Goal: Information Seeking & Learning: Learn about a topic

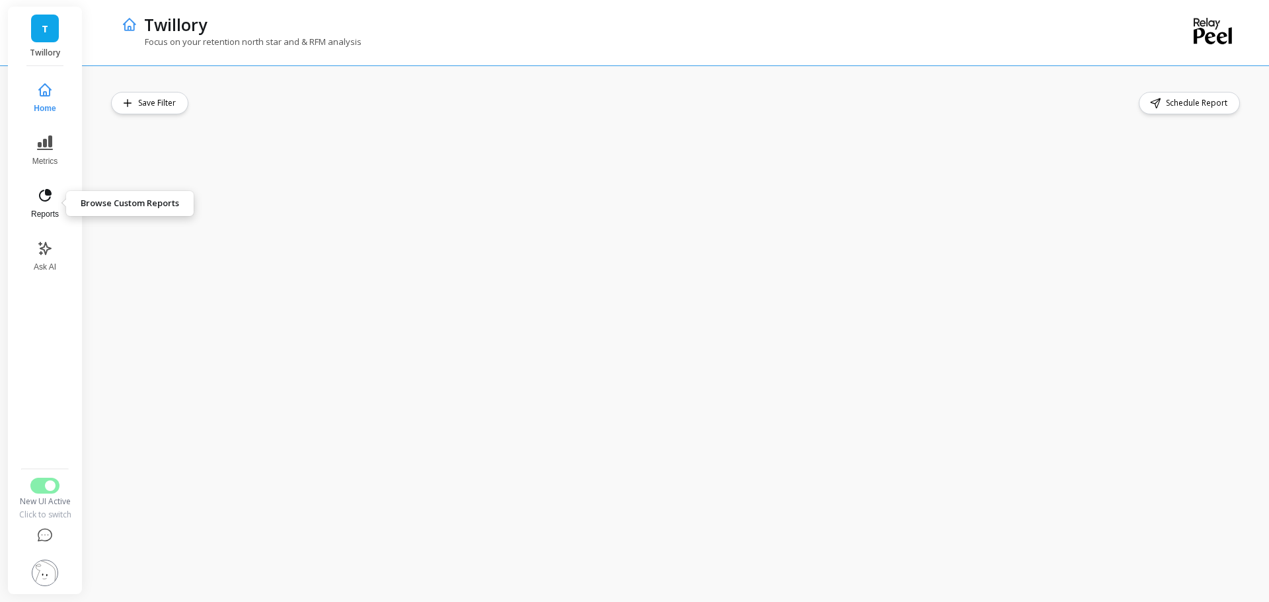
click at [45, 198] on icon at bounding box center [45, 196] width 16 height 16
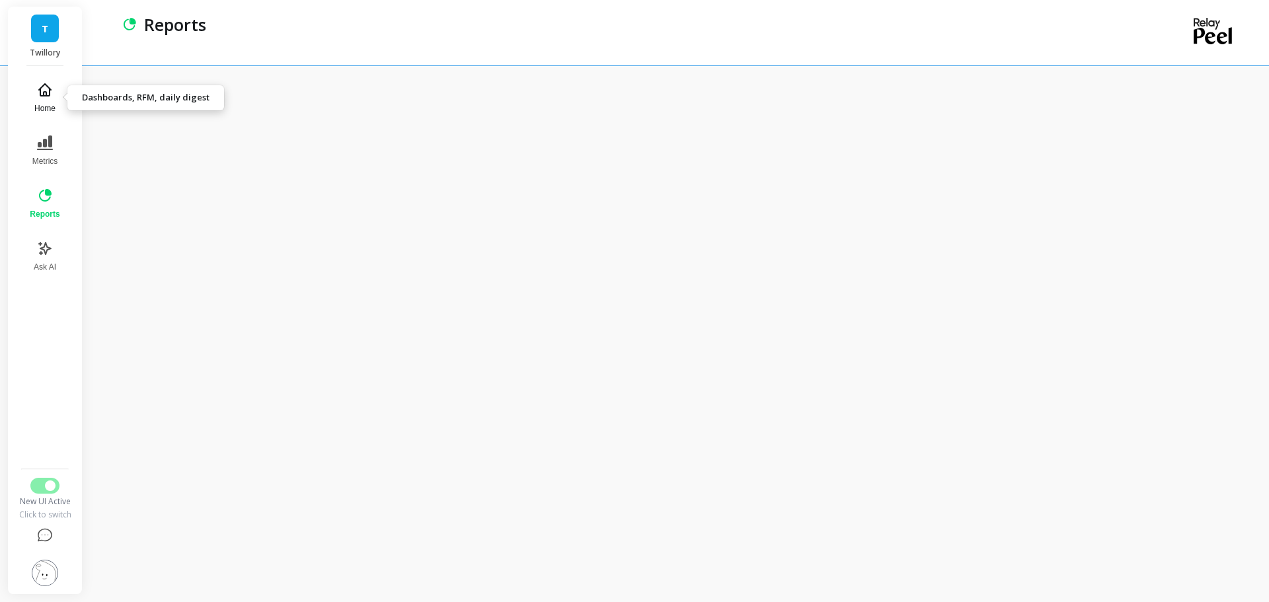
click at [52, 92] on icon at bounding box center [45, 90] width 16 height 16
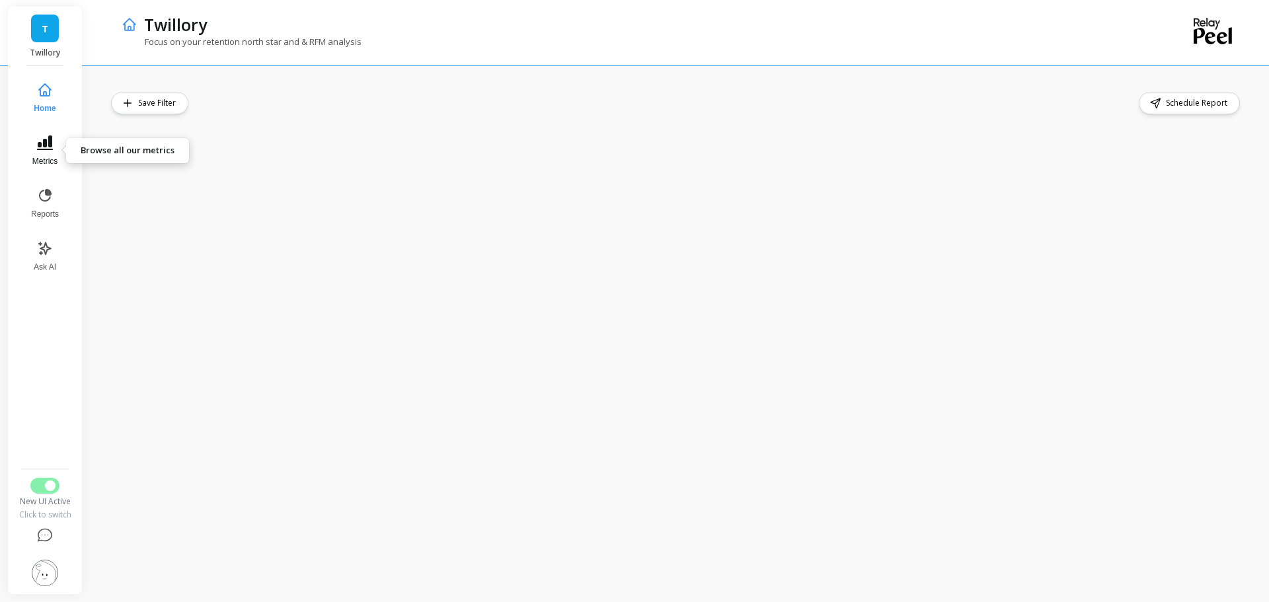
click at [51, 143] on icon at bounding box center [45, 142] width 16 height 15
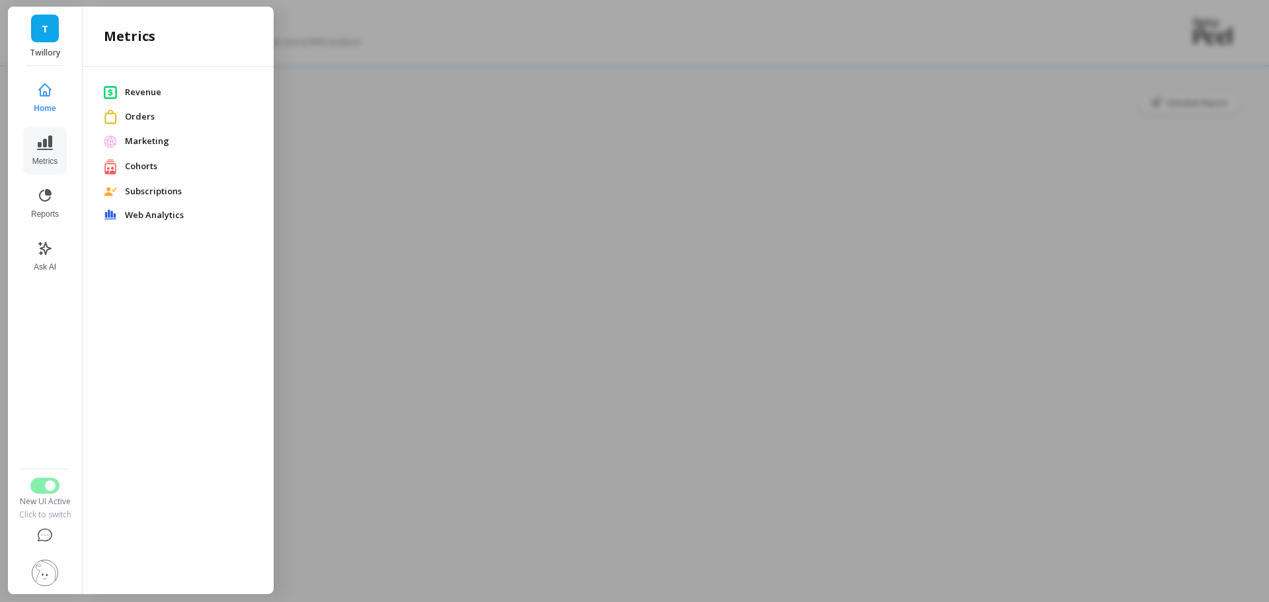
click at [363, 98] on div at bounding box center [634, 301] width 1269 height 602
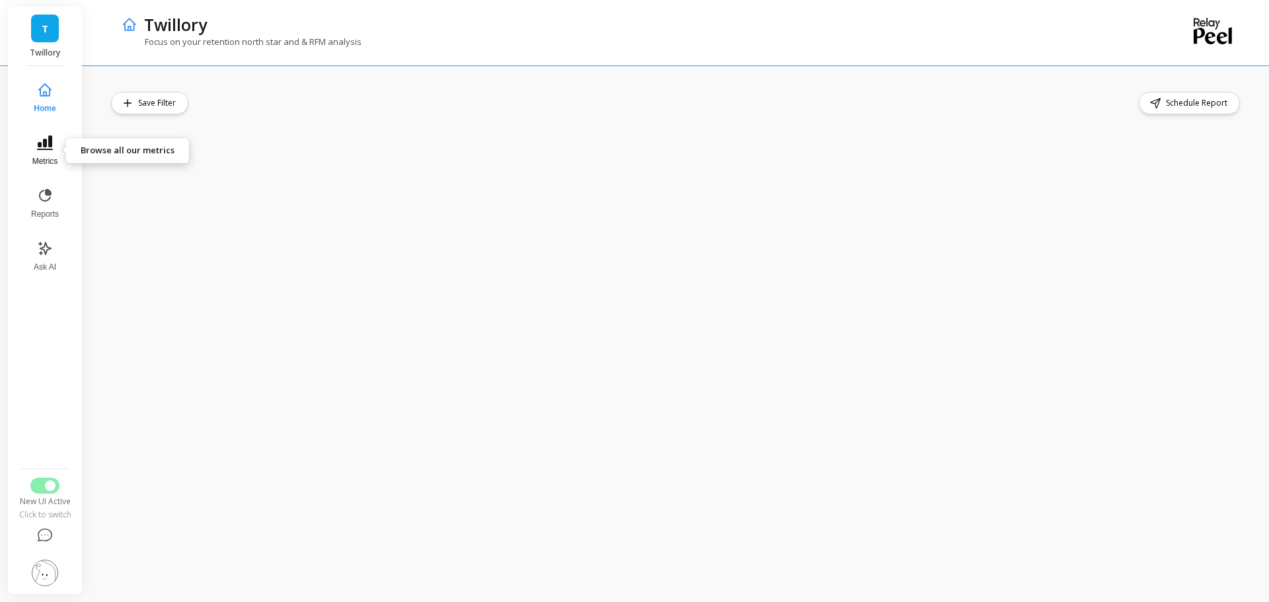
click at [48, 143] on icon at bounding box center [45, 143] width 16 height 16
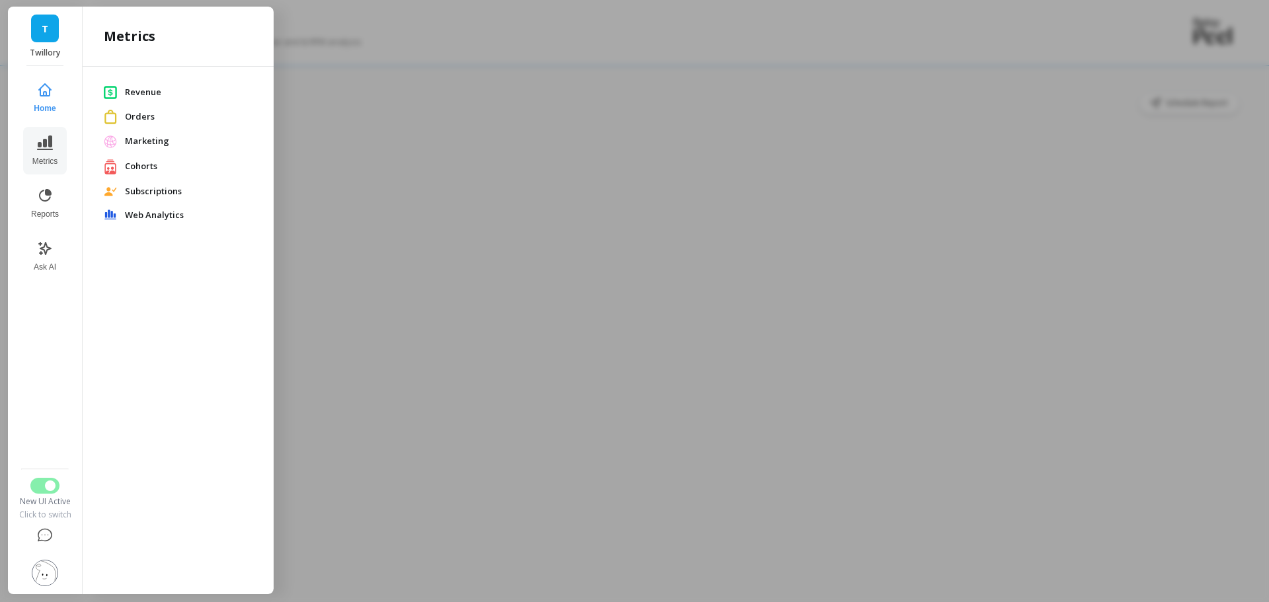
click at [142, 119] on span "Orders" at bounding box center [189, 116] width 128 height 13
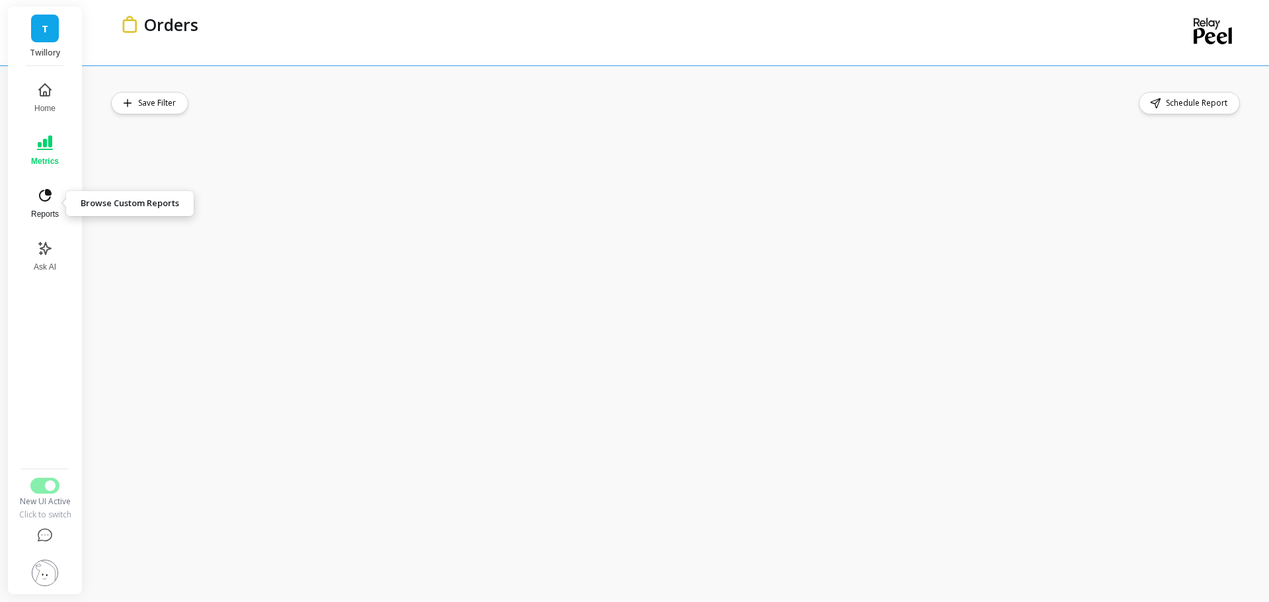
click at [40, 203] on icon at bounding box center [45, 196] width 16 height 16
click at [44, 492] on button "Switch to Legacy UI" at bounding box center [44, 486] width 29 height 16
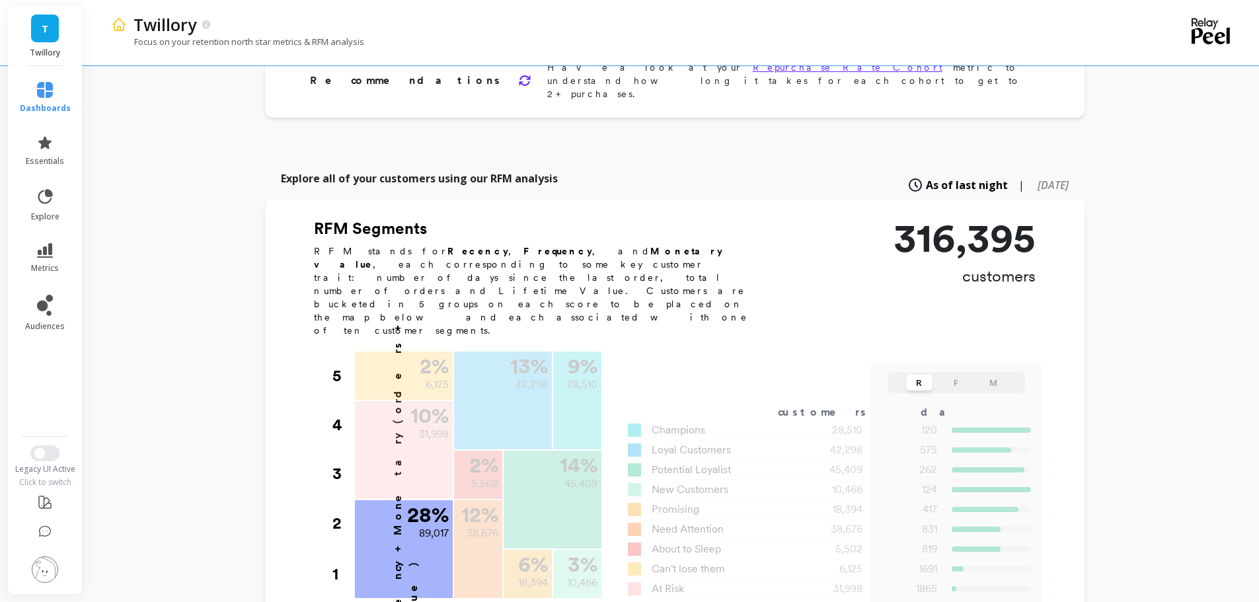
scroll to position [264, 0]
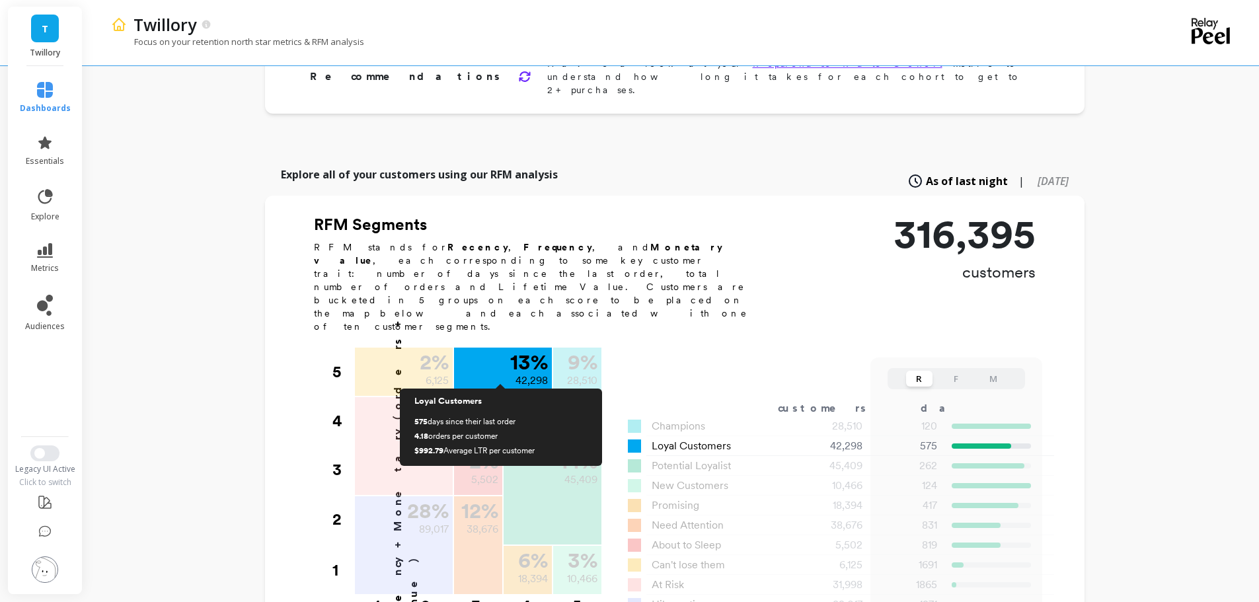
click at [519, 348] on div "13 % 42,298" at bounding box center [503, 397] width 98 height 98
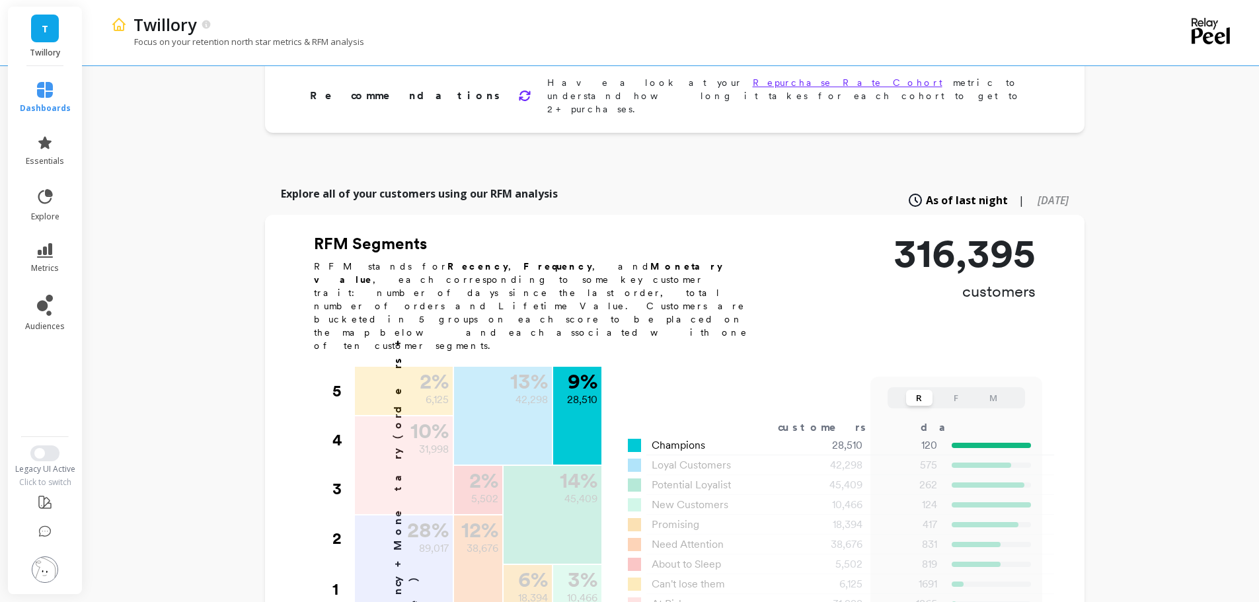
scroll to position [311, 0]
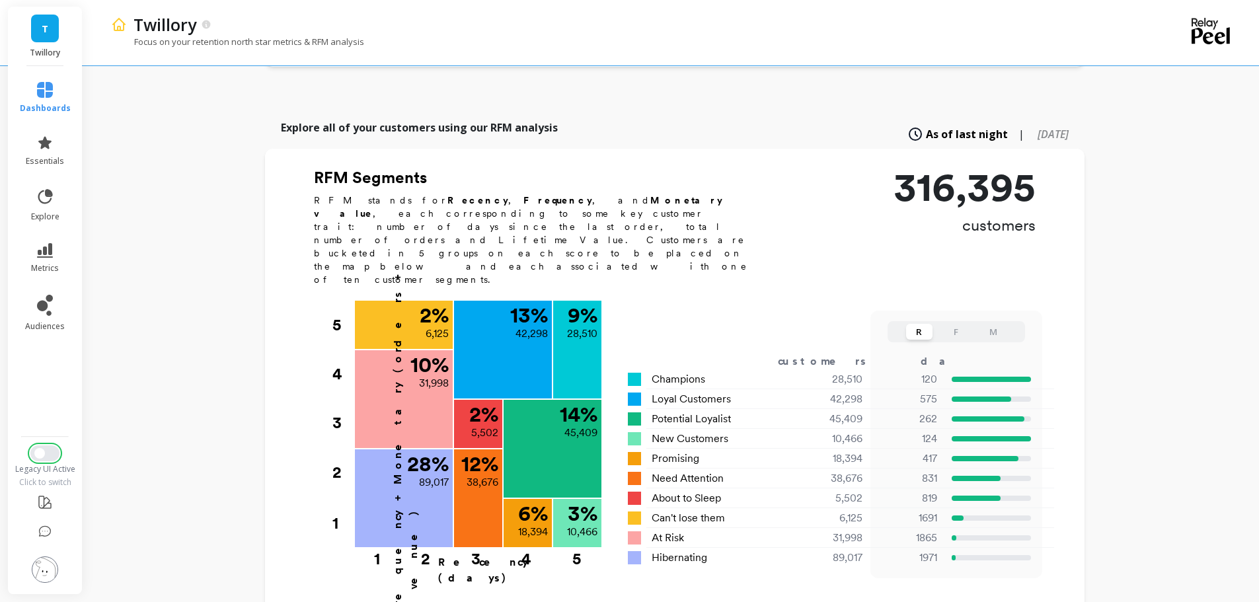
click at [40, 455] on span "Switch to New UI" at bounding box center [39, 453] width 11 height 11
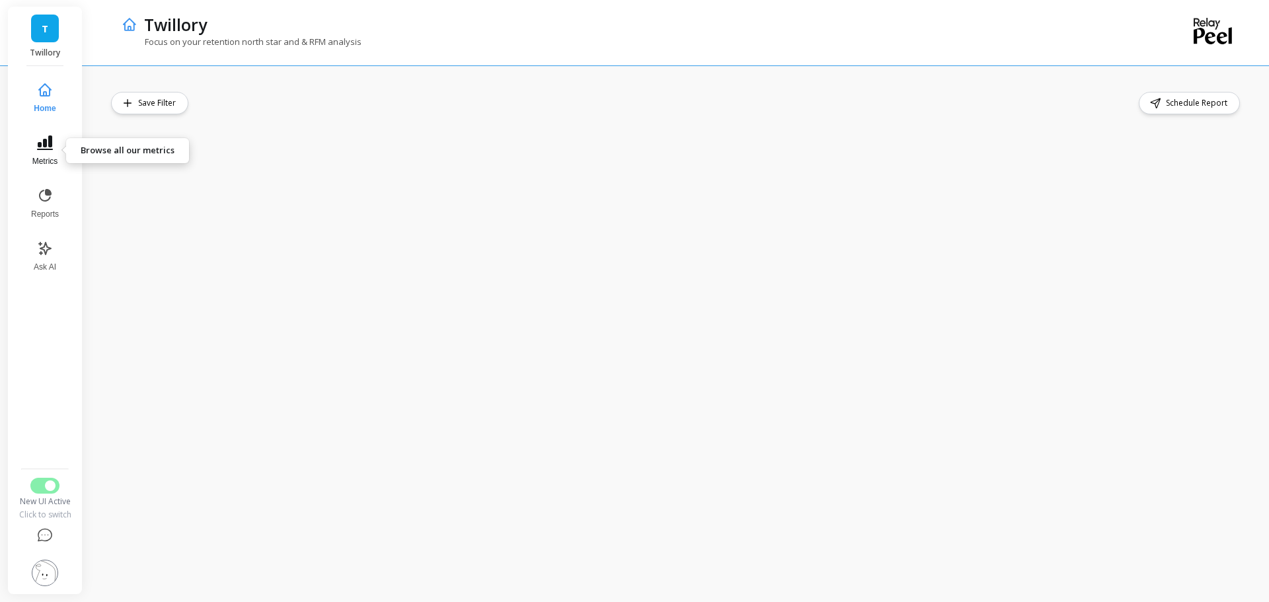
click at [44, 147] on icon at bounding box center [45, 142] width 16 height 15
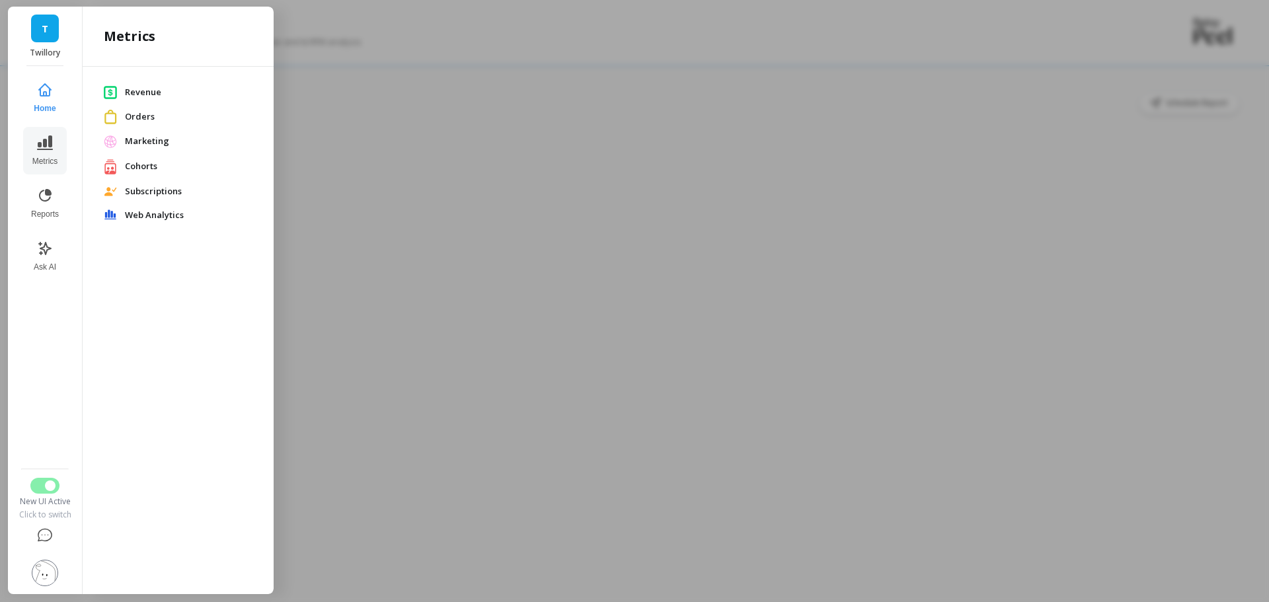
click at [144, 86] on span "Revenue" at bounding box center [189, 92] width 128 height 13
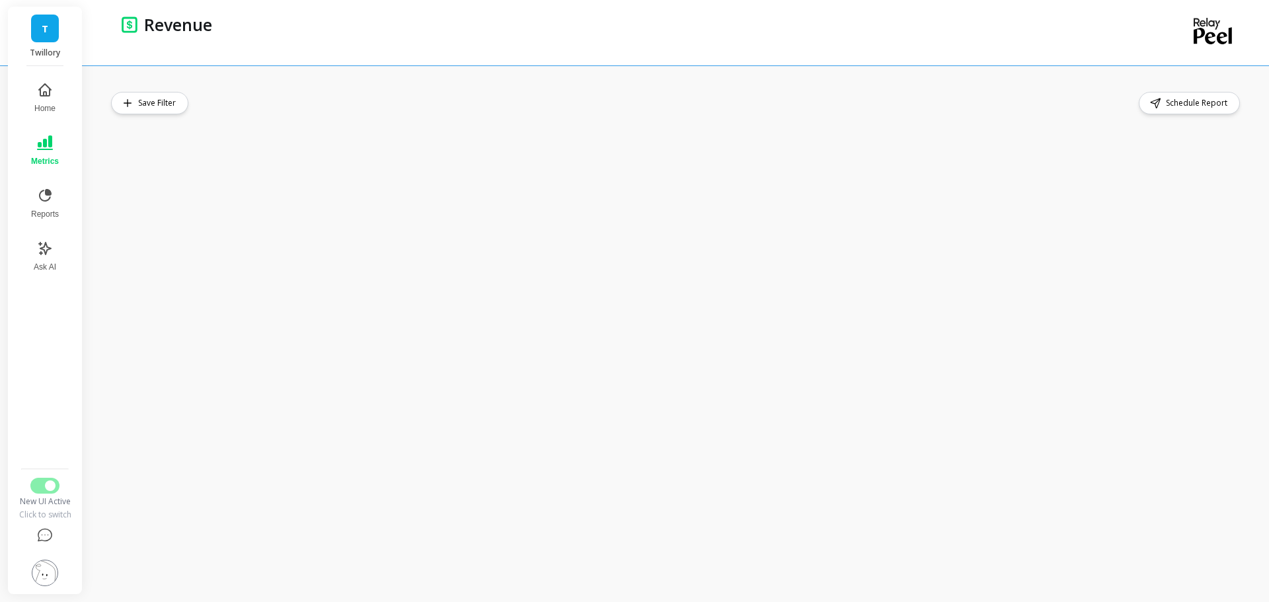
click at [435, 87] on div "Save Filter Schedule Report" at bounding box center [679, 333] width 1179 height 537
click at [50, 184] on button "Reports" at bounding box center [45, 204] width 44 height 48
click at [44, 246] on icon at bounding box center [45, 249] width 12 height 12
click at [52, 194] on icon at bounding box center [45, 196] width 16 height 16
click at [51, 486] on span "Switch to Legacy UI" at bounding box center [50, 485] width 11 height 11
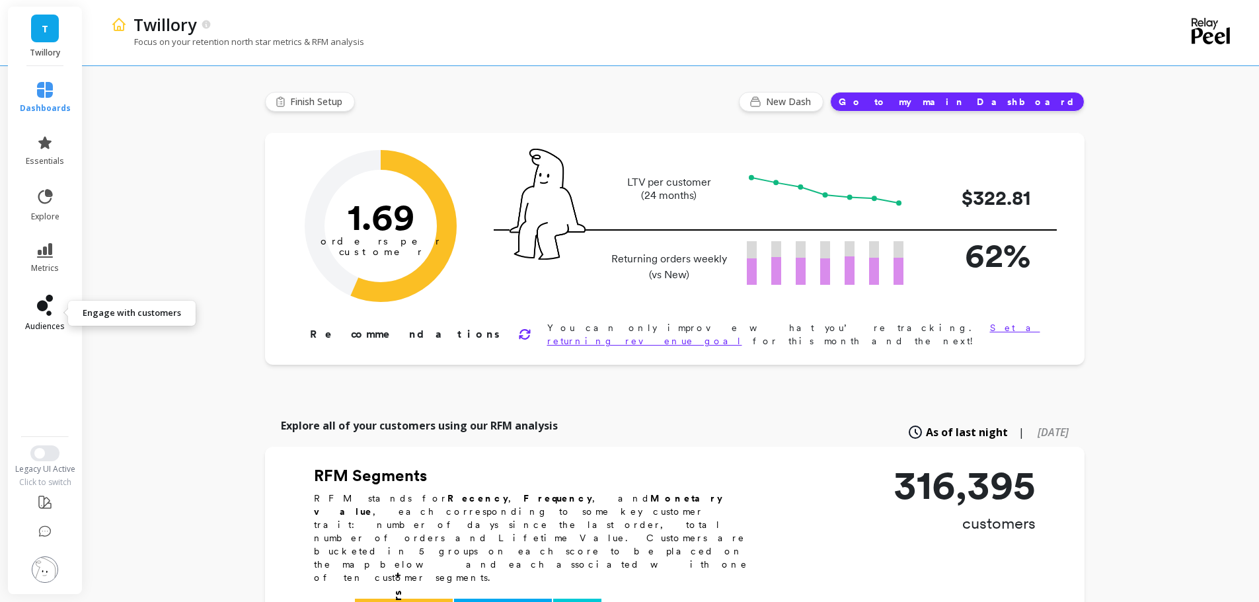
click at [52, 299] on icon at bounding box center [49, 298] width 7 height 7
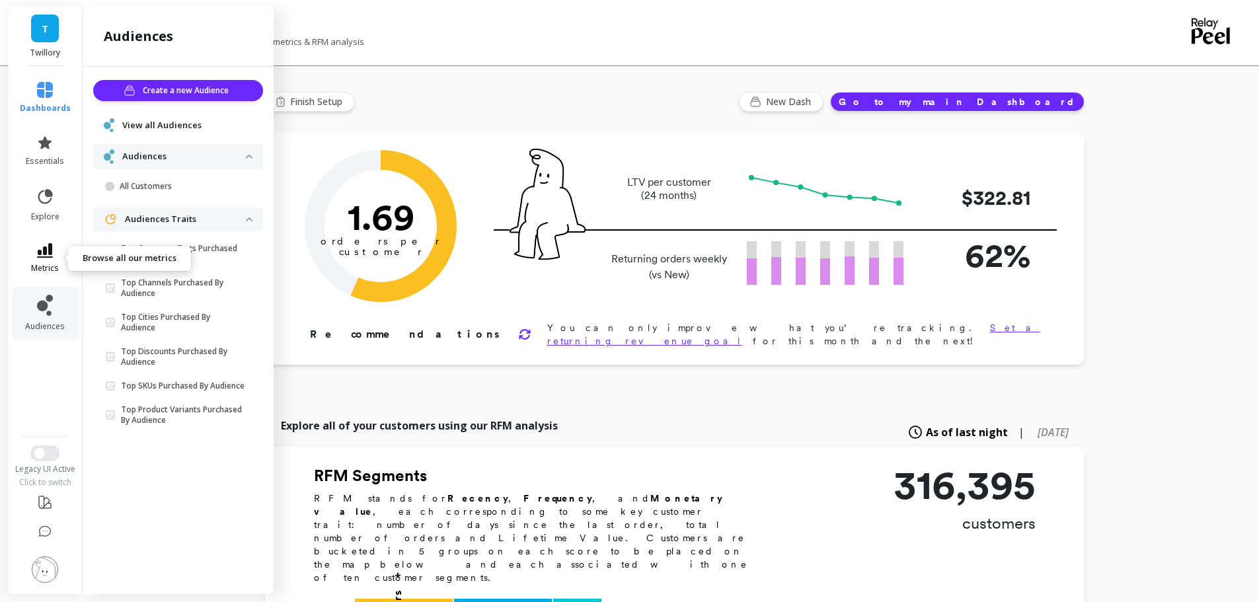
click at [44, 256] on icon at bounding box center [45, 250] width 16 height 15
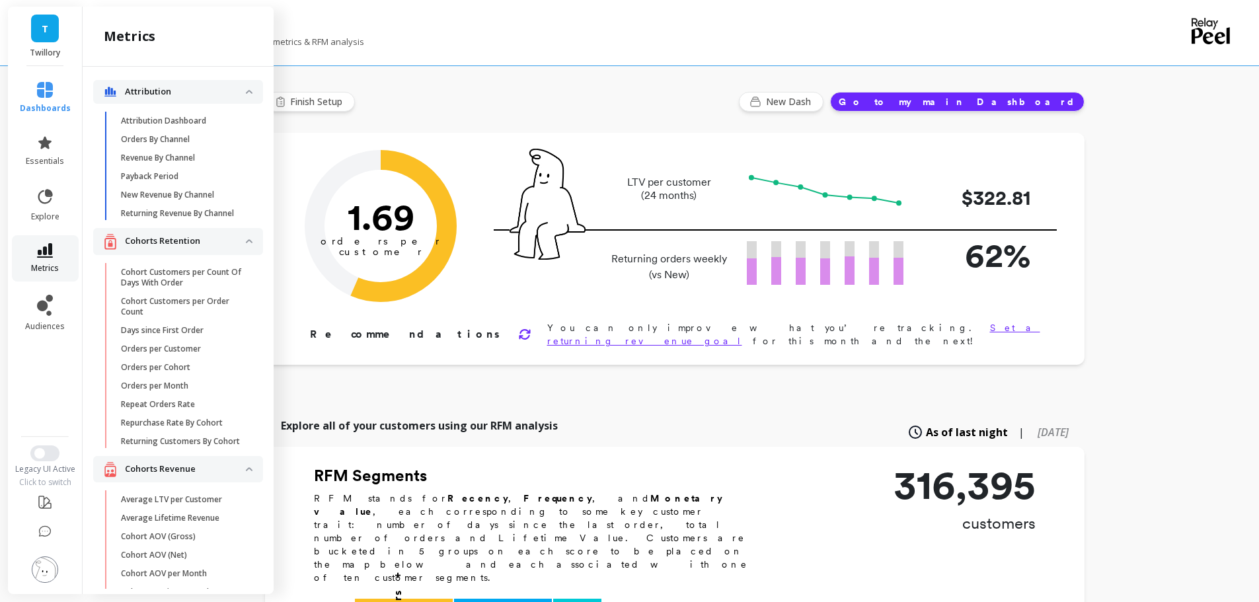
scroll to position [726, 0]
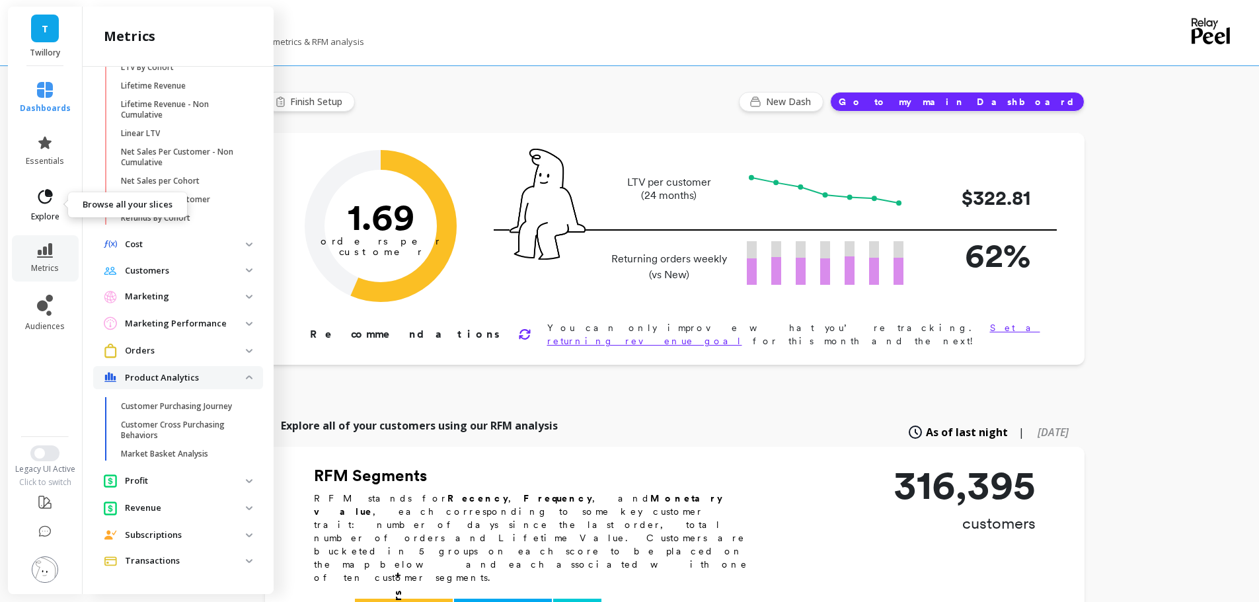
click at [50, 209] on link "explore" at bounding box center [45, 205] width 51 height 34
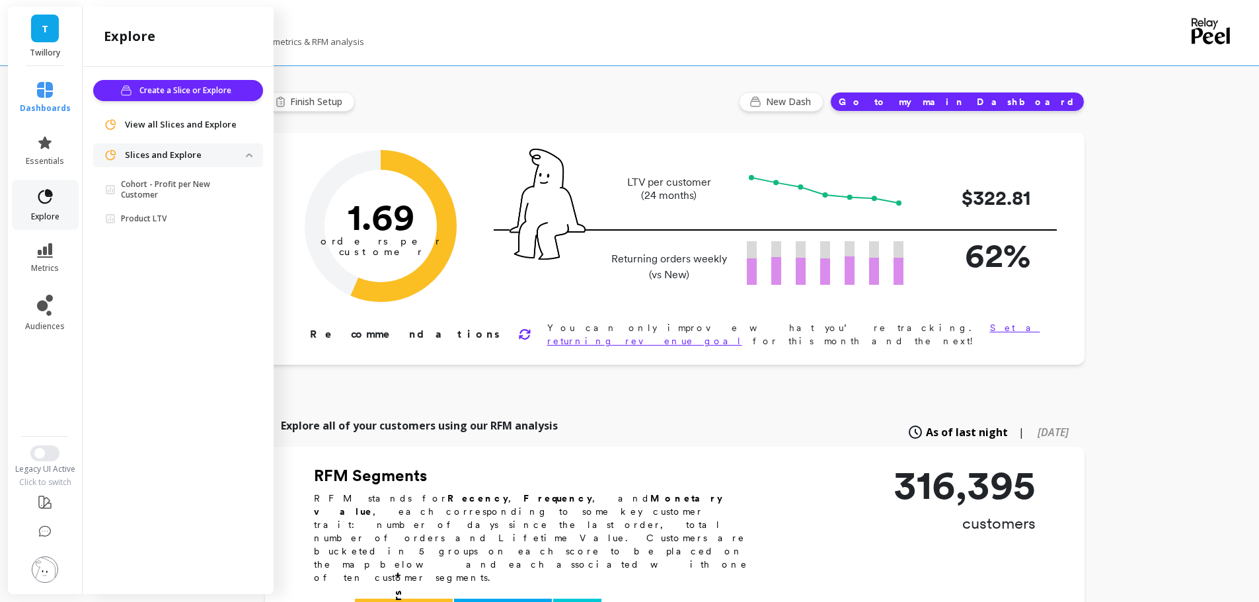
scroll to position [0, 0]
click at [42, 100] on link "dashboards" at bounding box center [45, 98] width 51 height 32
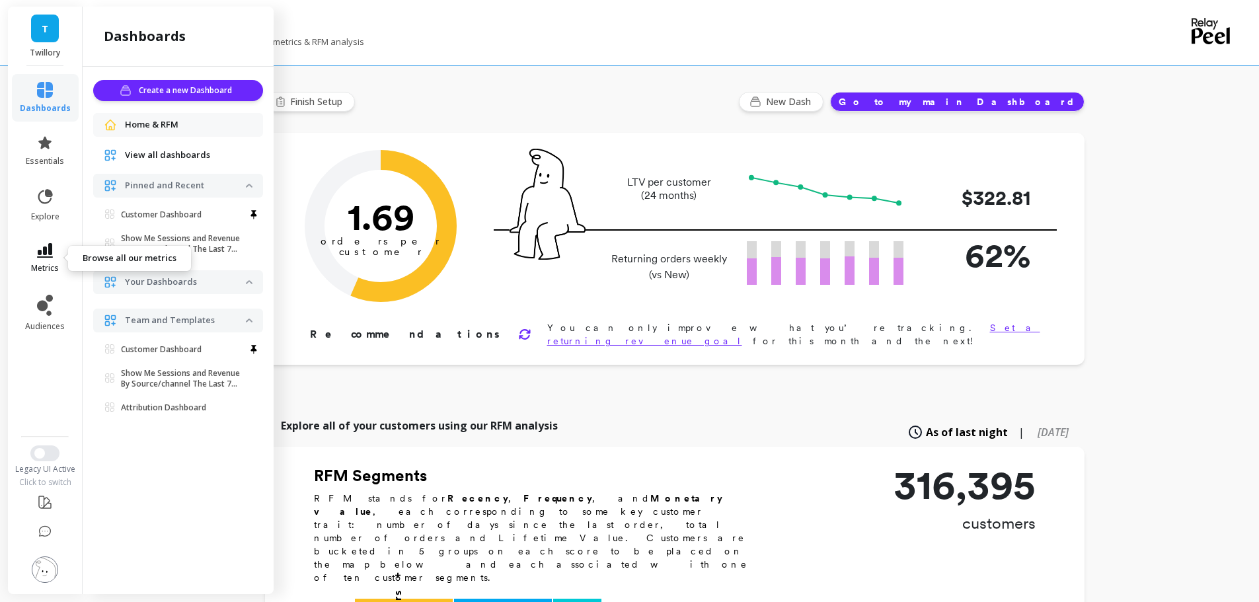
click at [53, 257] on link "metrics" at bounding box center [45, 258] width 51 height 30
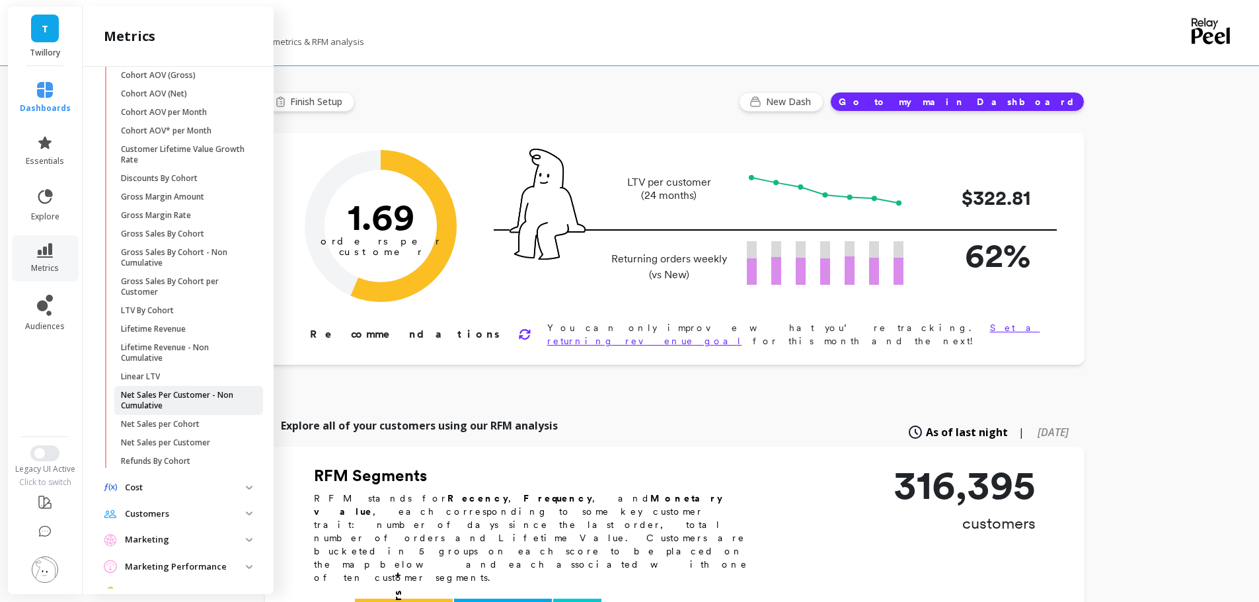
scroll to position [726, 0]
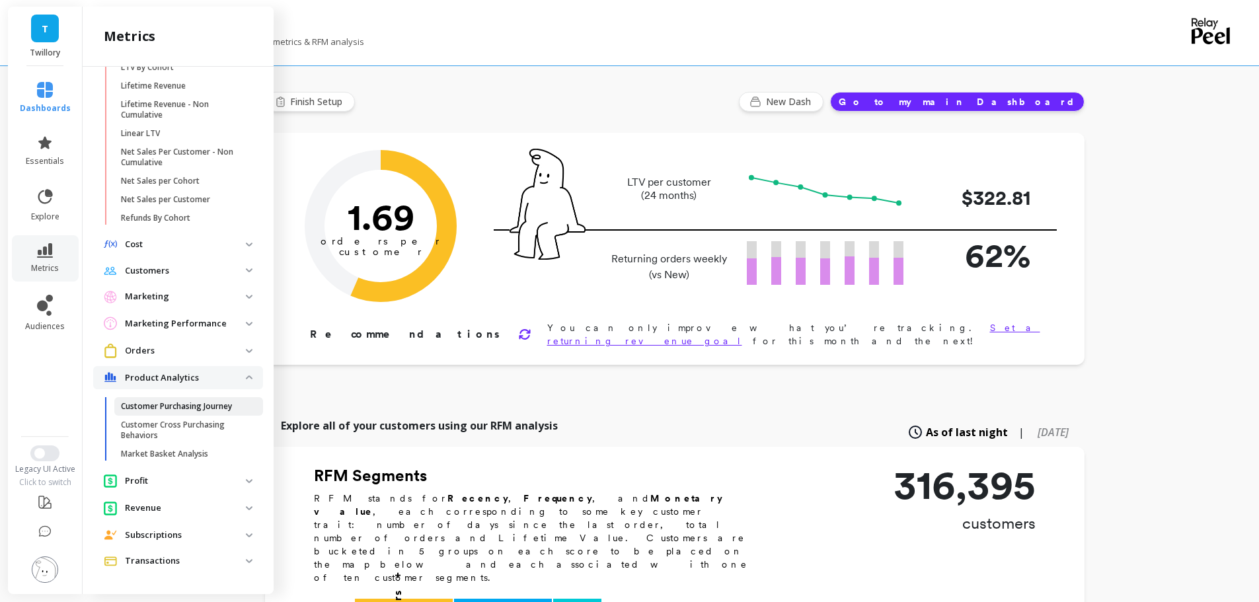
click at [172, 408] on p "Customer Purchasing Journey" at bounding box center [176, 406] width 111 height 11
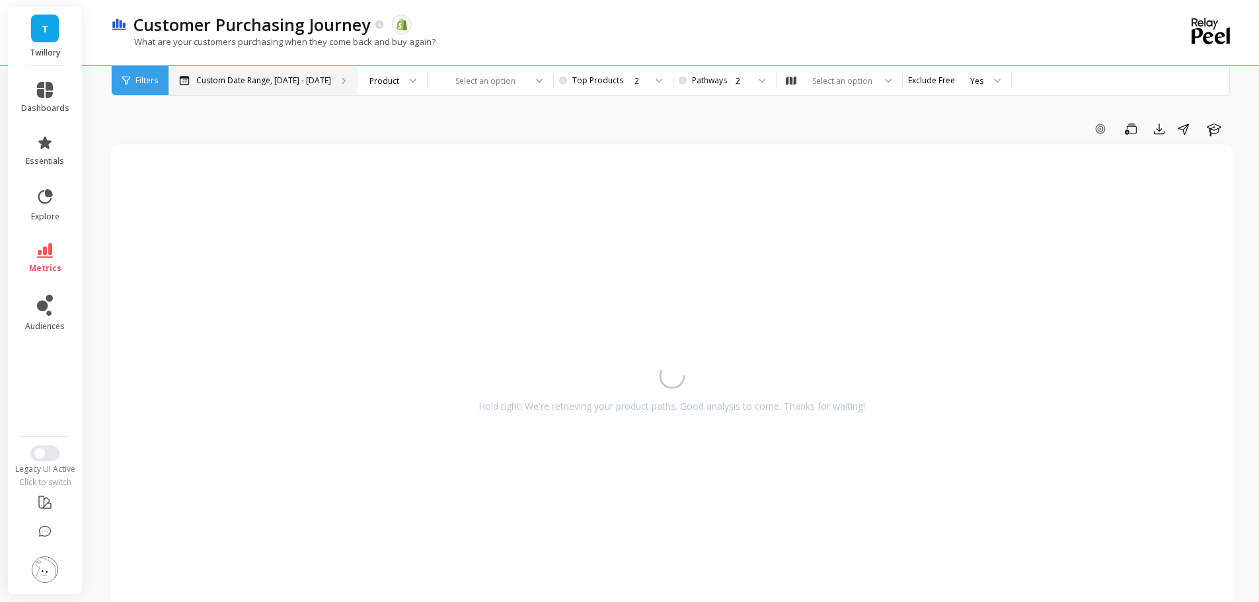
click at [281, 75] on p "Custom Date Range, [DATE] - [DATE]" at bounding box center [263, 80] width 135 height 11
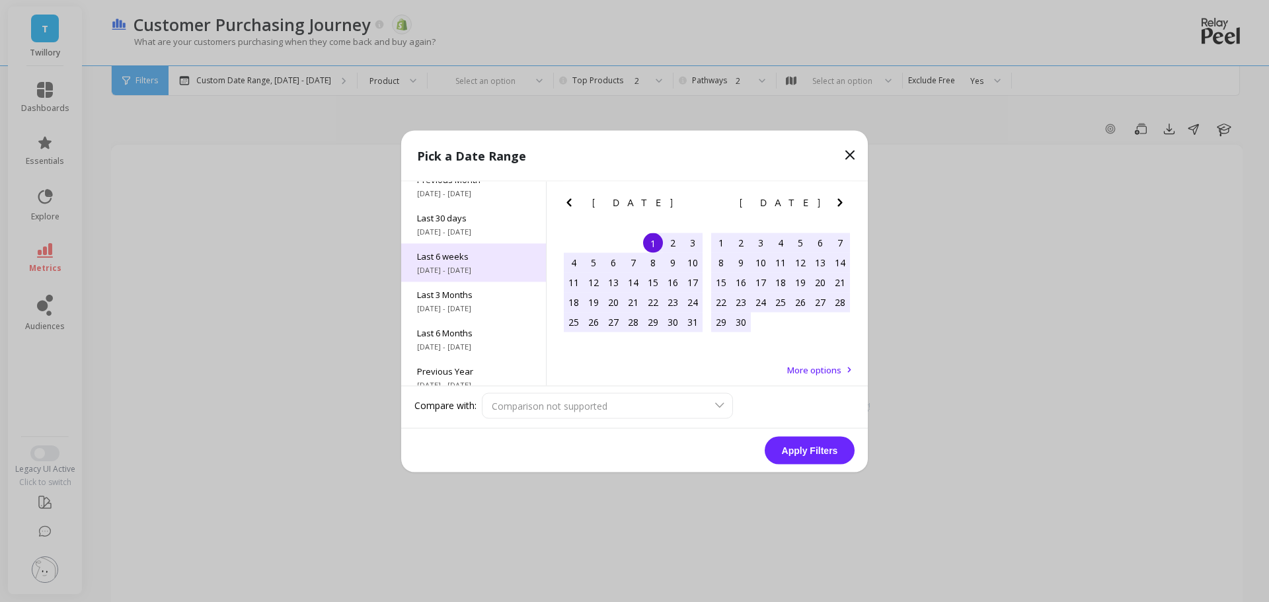
scroll to position [179, 0]
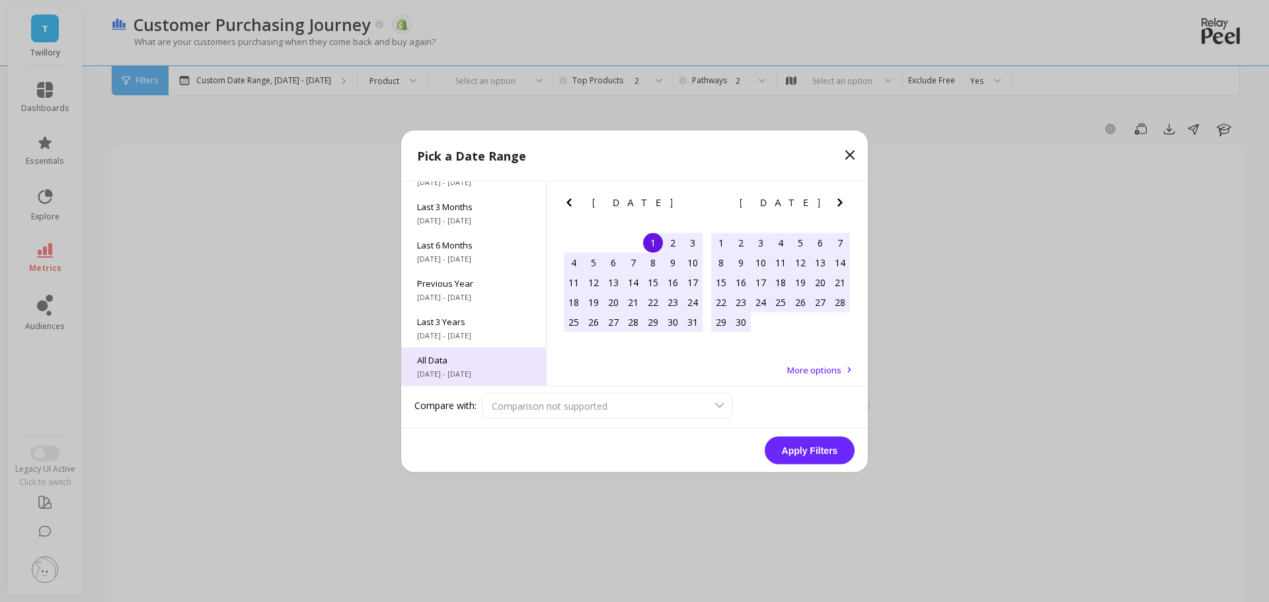
click at [496, 362] on span "All Data" at bounding box center [473, 360] width 113 height 12
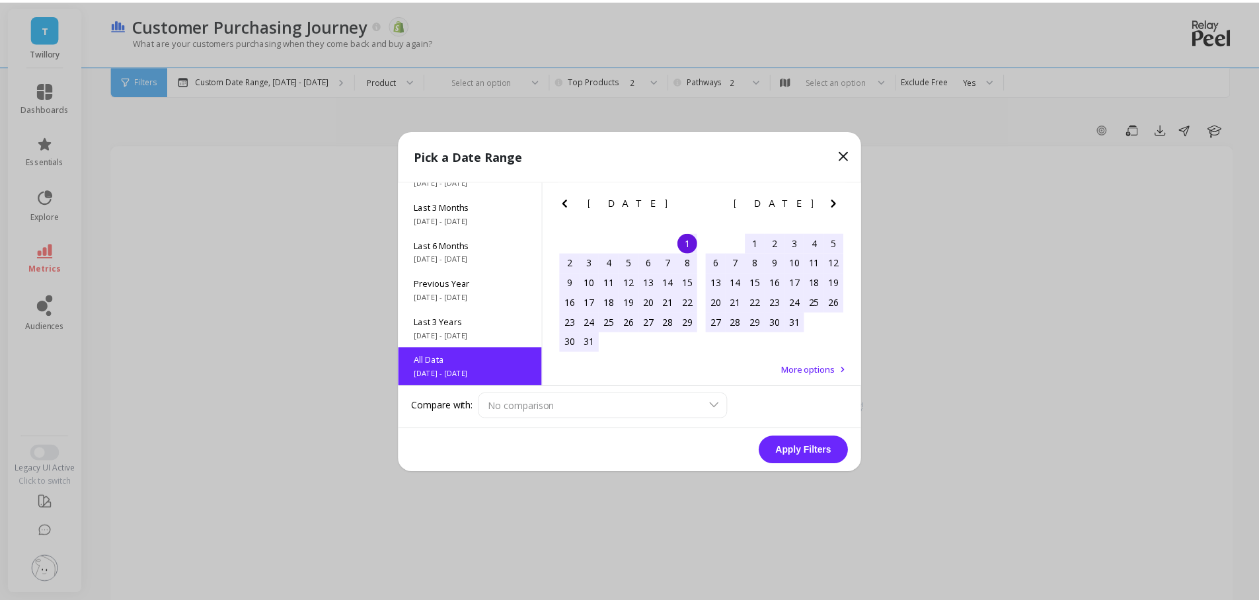
scroll to position [1, 0]
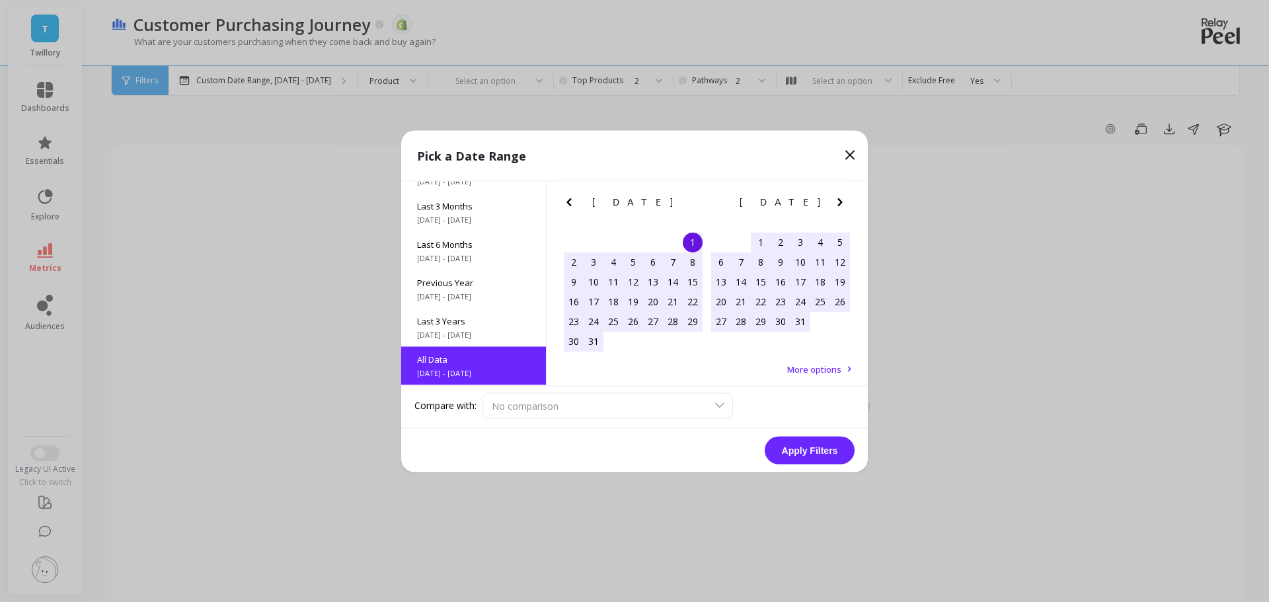
click at [830, 455] on button "Apply Filters" at bounding box center [810, 450] width 90 height 28
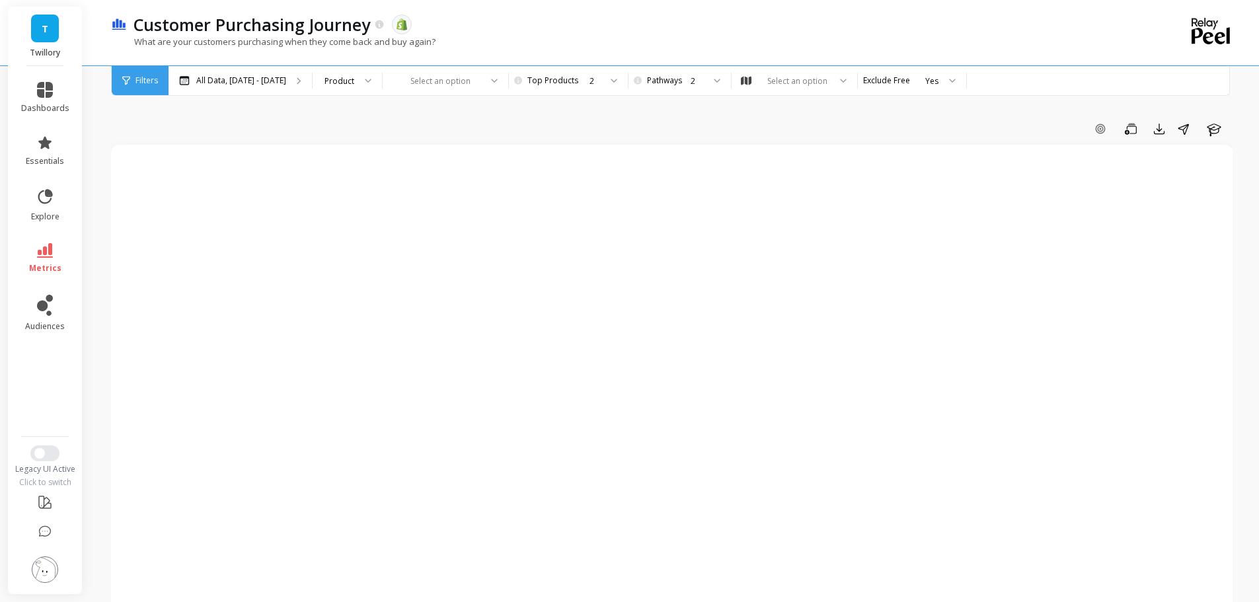
click at [243, 45] on p "What are your customers purchasing when they come back and buy again?" at bounding box center [273, 42] width 324 height 12
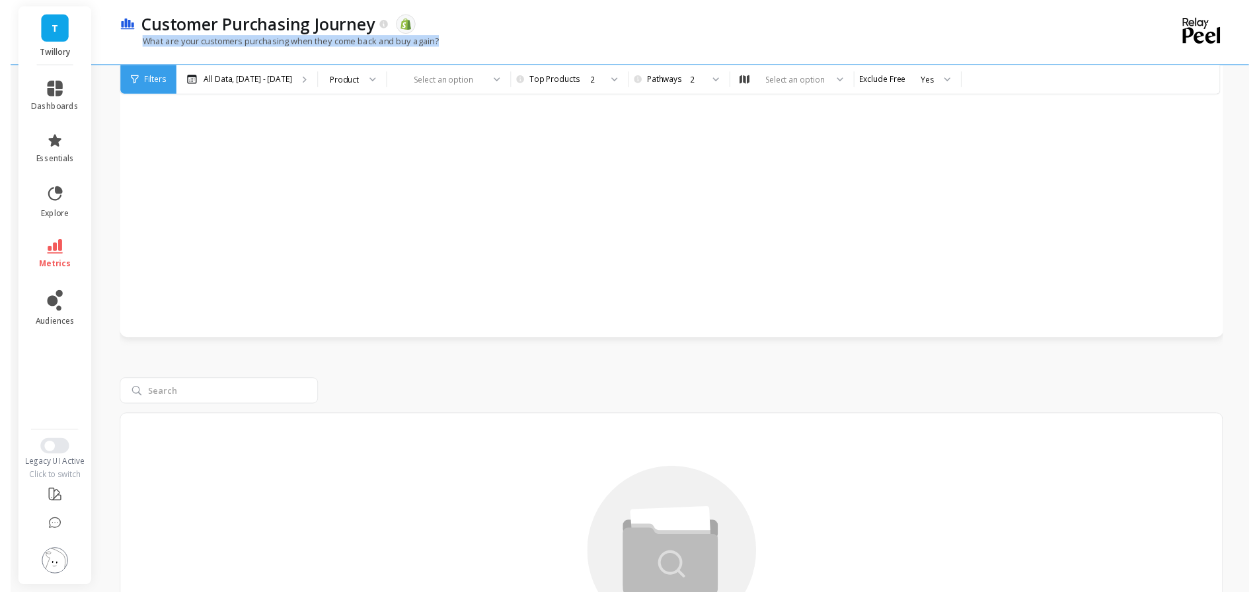
scroll to position [531, 0]
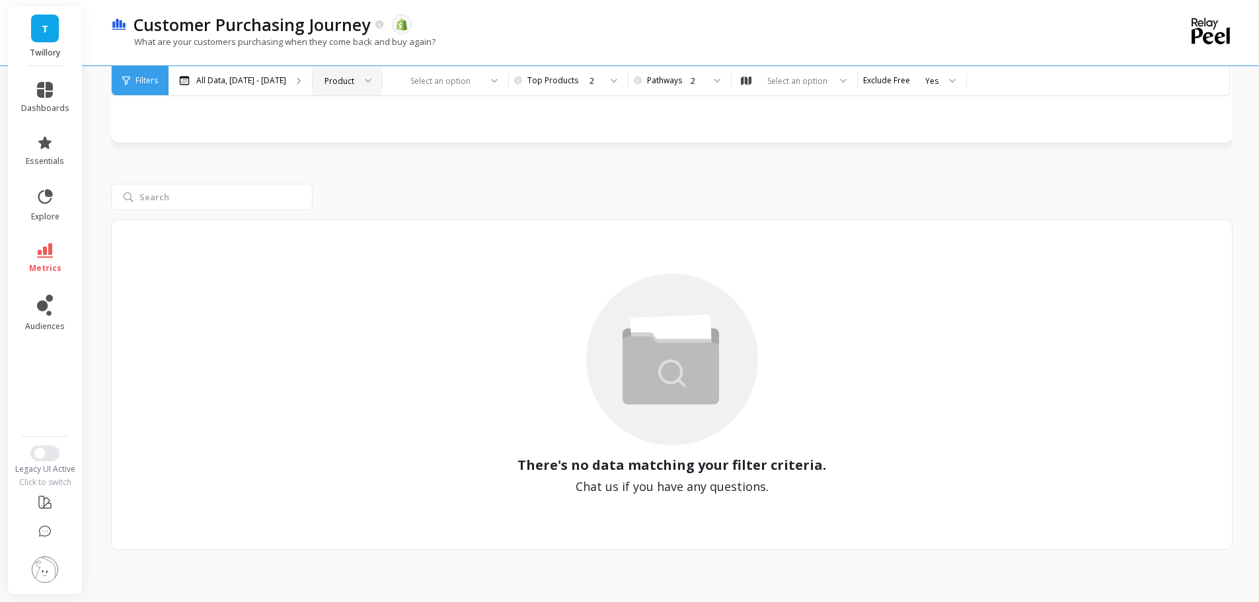
click at [371, 89] on div "Product" at bounding box center [347, 80] width 69 height 29
click at [617, 182] on div "There's no data matching your filter criteria. Chat us if you have any question…" at bounding box center [671, 353] width 1121 height 394
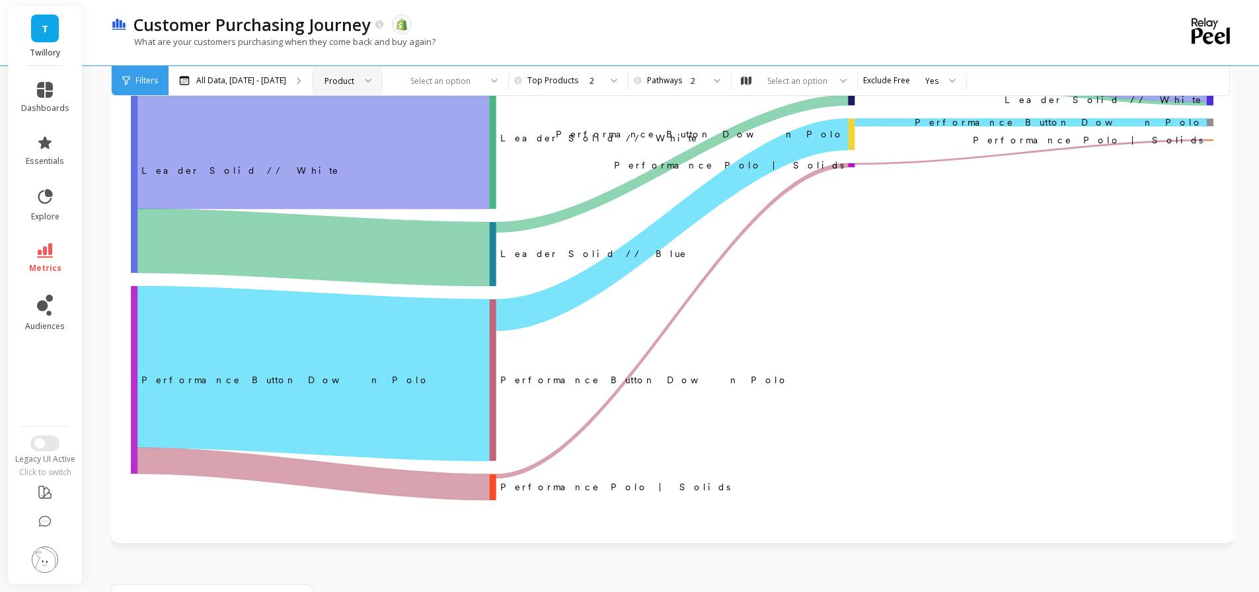
scroll to position [0, 0]
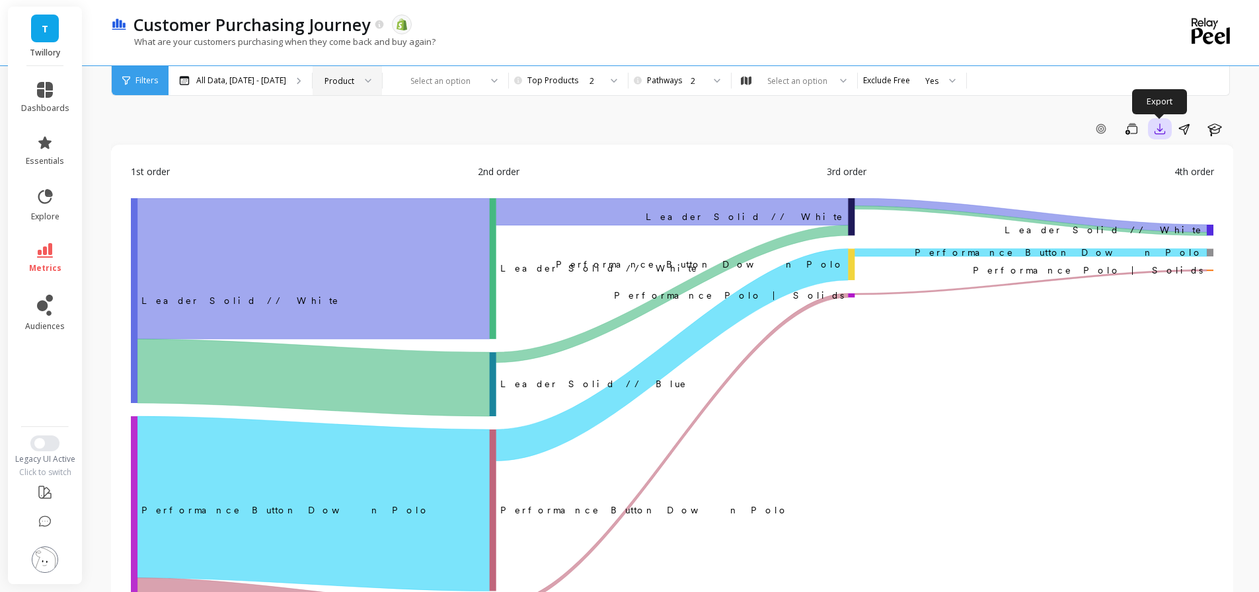
click at [1166, 128] on button "button" at bounding box center [1160, 128] width 24 height 21
click at [984, 134] on div "Add Goal Save Export CSV OneDrive (Excel) Google Sheets Share Learn" at bounding box center [672, 128] width 1122 height 21
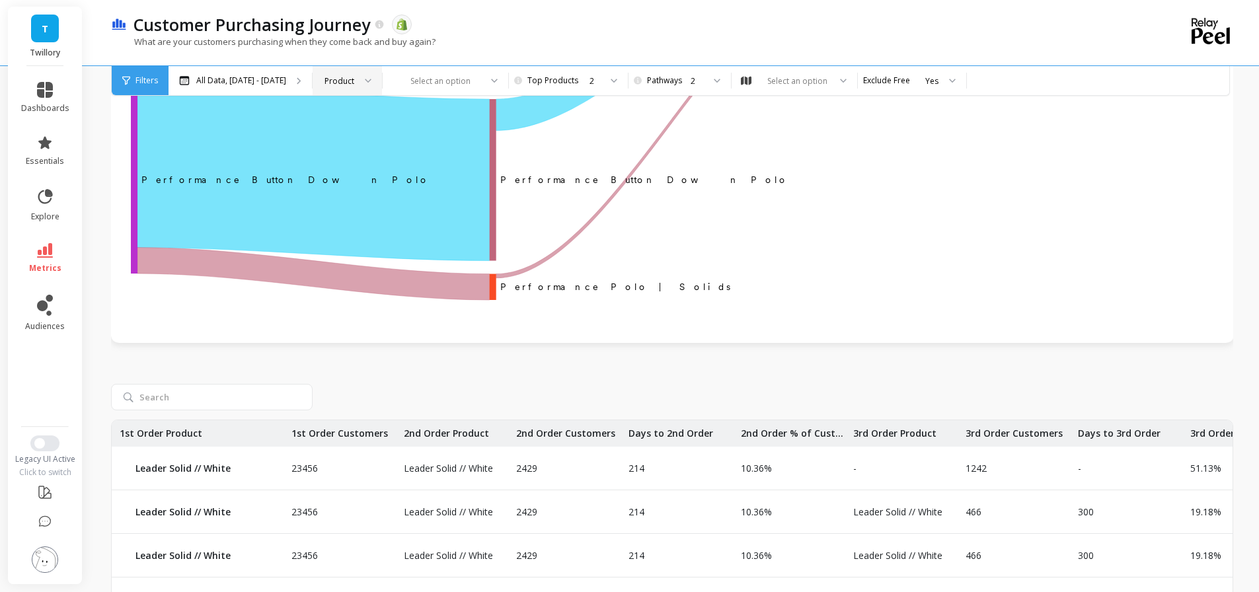
scroll to position [608, 0]
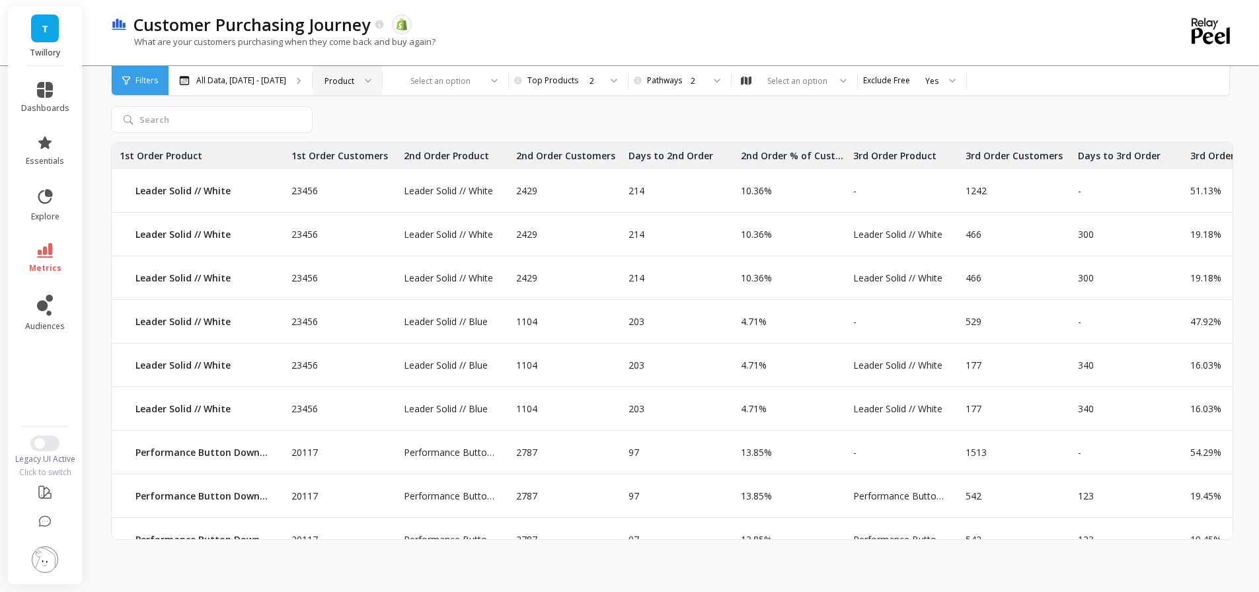
drag, startPoint x: 424, startPoint y: 541, endPoint x: 438, endPoint y: 544, distance: 14.8
click at [438, 544] on div "Add Goal Save Export Share Learn 1st order 2nd order 3rd order 4th order ‌Leade…" at bounding box center [672, 10] width 1122 height 1131
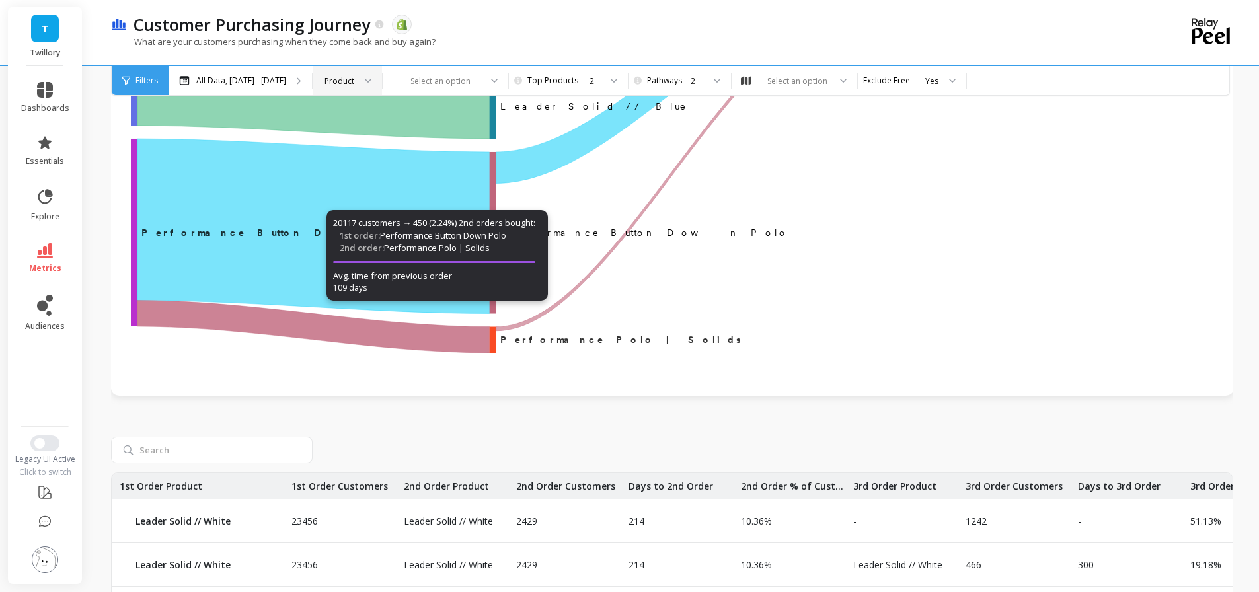
scroll to position [0, 0]
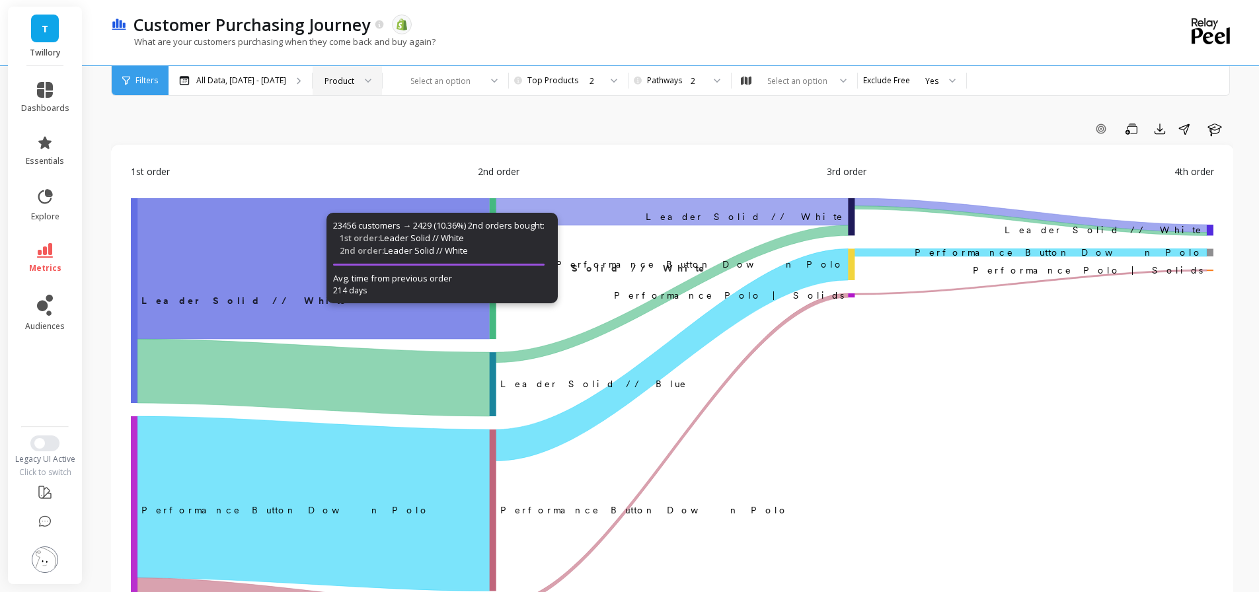
click at [382, 73] on div "Product" at bounding box center [347, 80] width 69 height 29
click at [373, 141] on div "Product Type" at bounding box center [347, 142] width 52 height 13
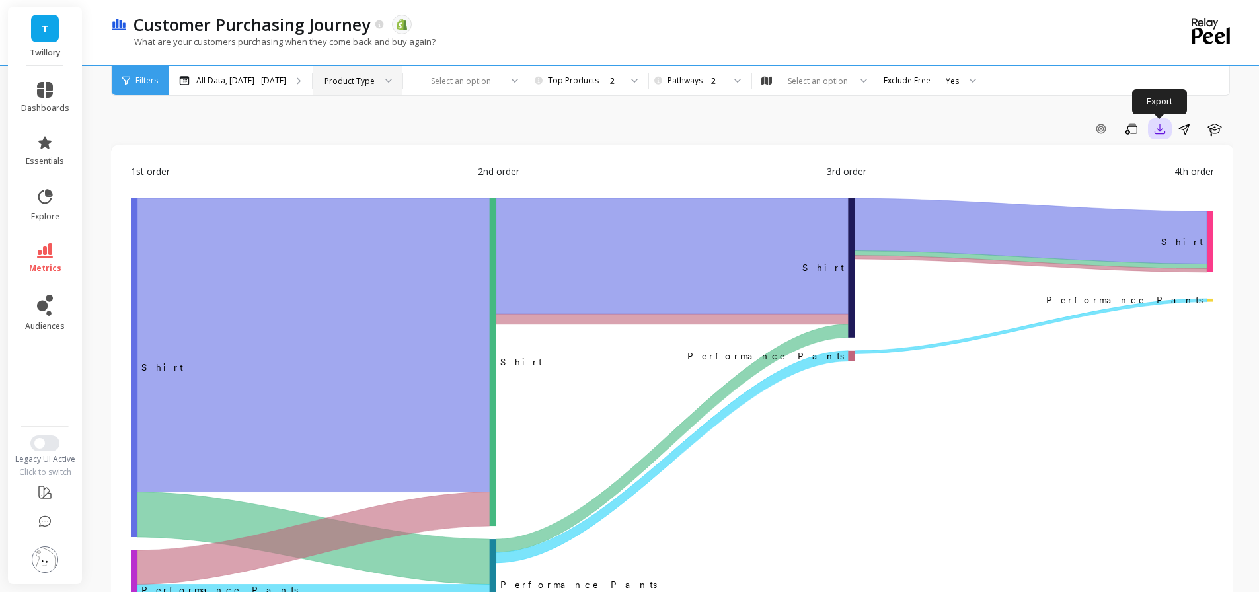
click at [1155, 132] on icon "button" at bounding box center [1160, 129] width 10 height 10
click at [959, 79] on div "Yes" at bounding box center [952, 81] width 13 height 13
click at [1082, 87] on div "All Data, [DATE] - [DATE] option Product Type, selected. Product Type Select an…" at bounding box center [727, 80] width 1117 height 29
click at [495, 79] on div at bounding box center [458, 81] width 86 height 13
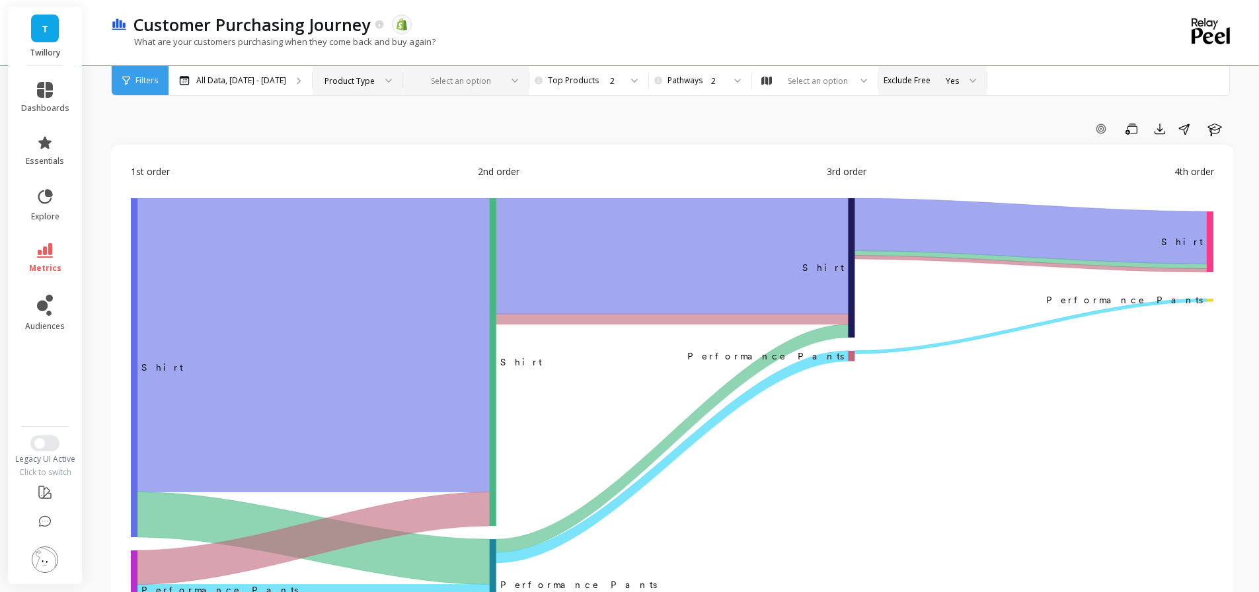
click at [143, 79] on span "Filters" at bounding box center [146, 80] width 22 height 11
click at [136, 86] on div "Filters" at bounding box center [140, 80] width 57 height 29
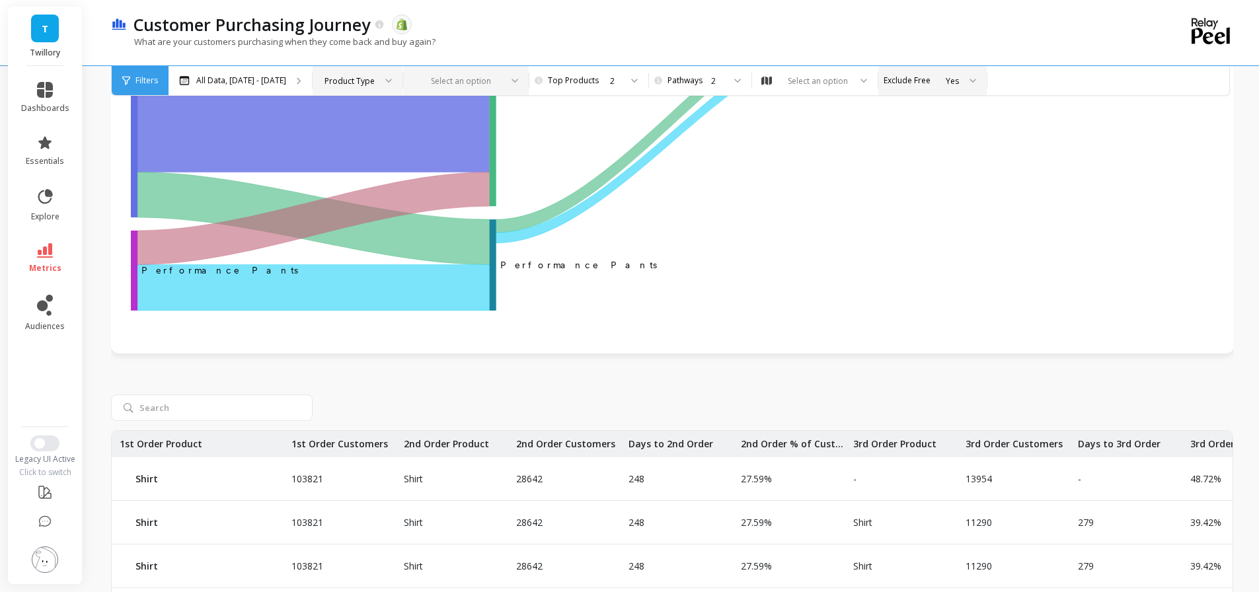
scroll to position [330, 0]
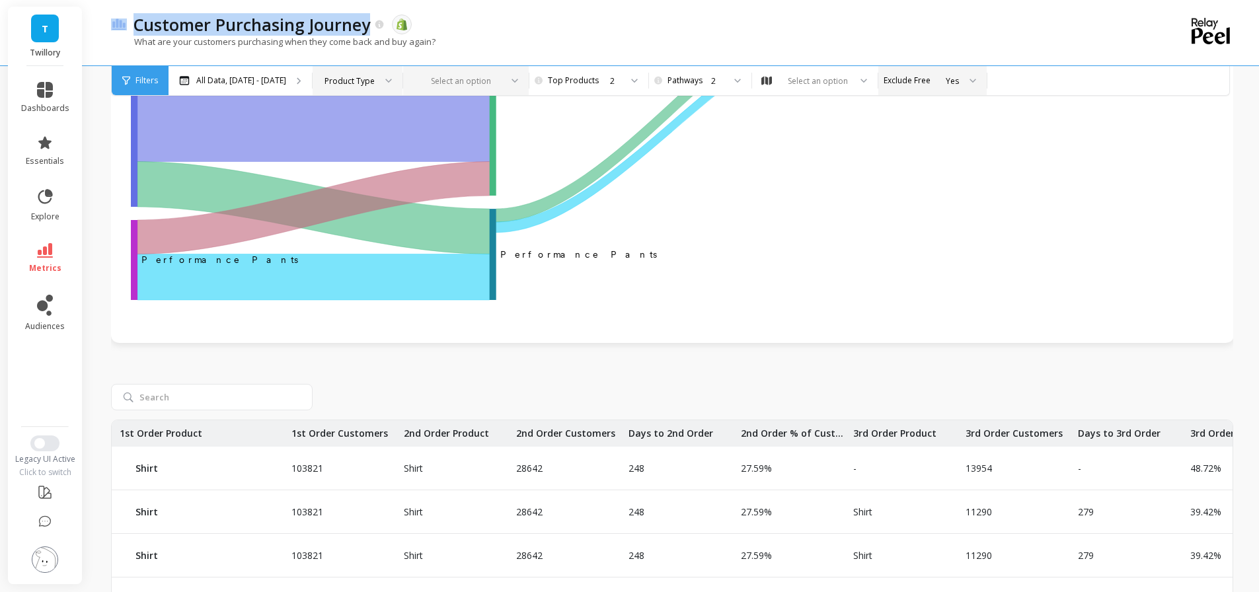
drag, startPoint x: 367, startPoint y: 24, endPoint x: 124, endPoint y: 29, distance: 243.2
click at [124, 29] on span "Customer Purchasing Journey The data you are viewing comes from: Shopify" at bounding box center [617, 24] width 1013 height 22
copy span "Customer Purchasing Journey"
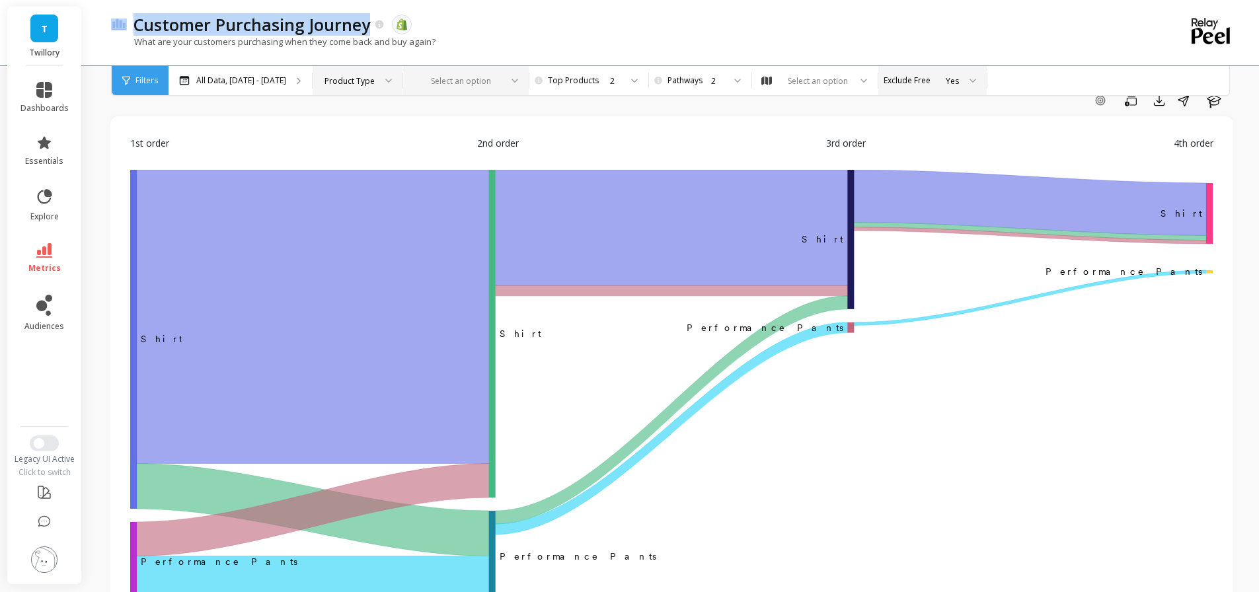
scroll to position [13, 1]
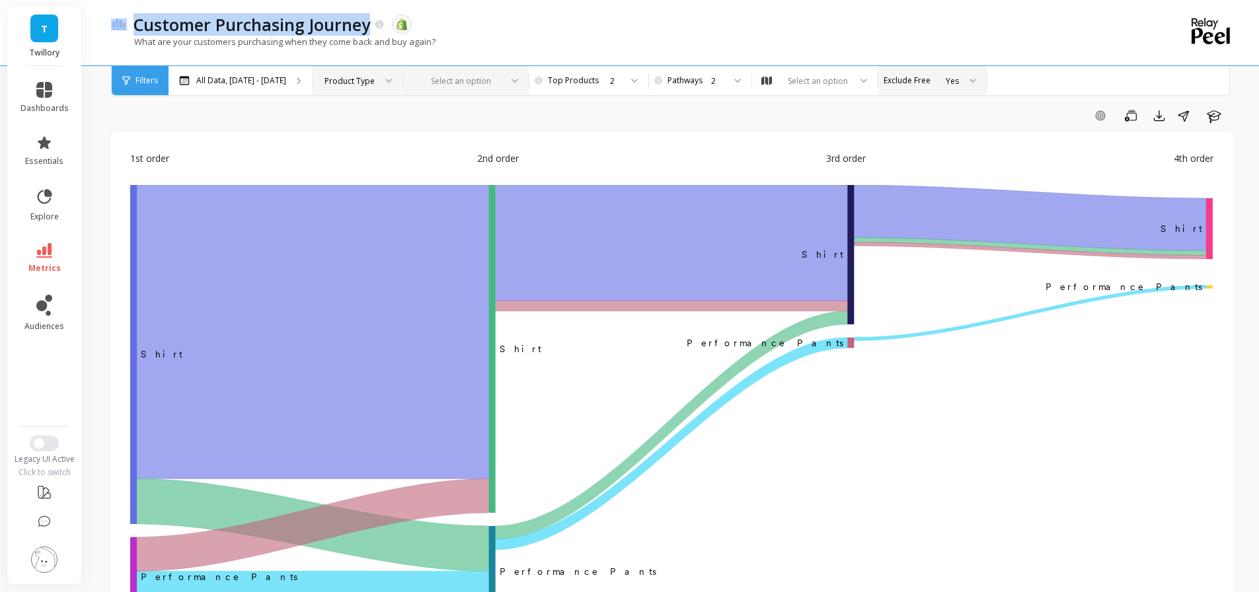
click at [501, 83] on div at bounding box center [458, 81] width 86 height 13
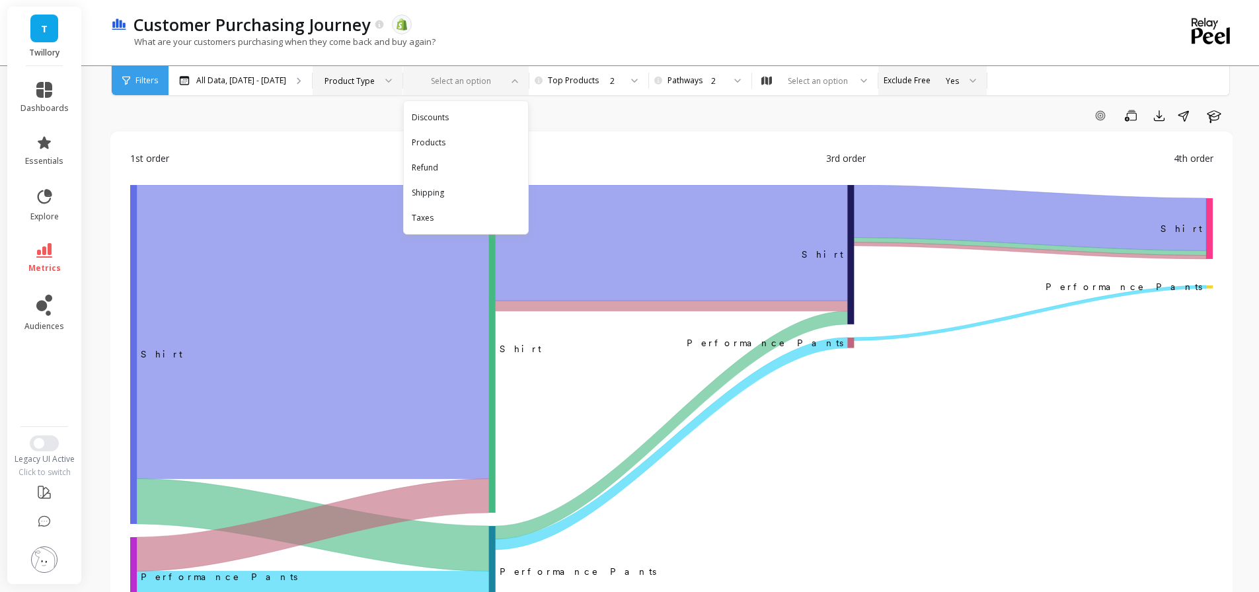
click at [688, 112] on div "Add Goal Save Export Share Learn" at bounding box center [671, 115] width 1122 height 21
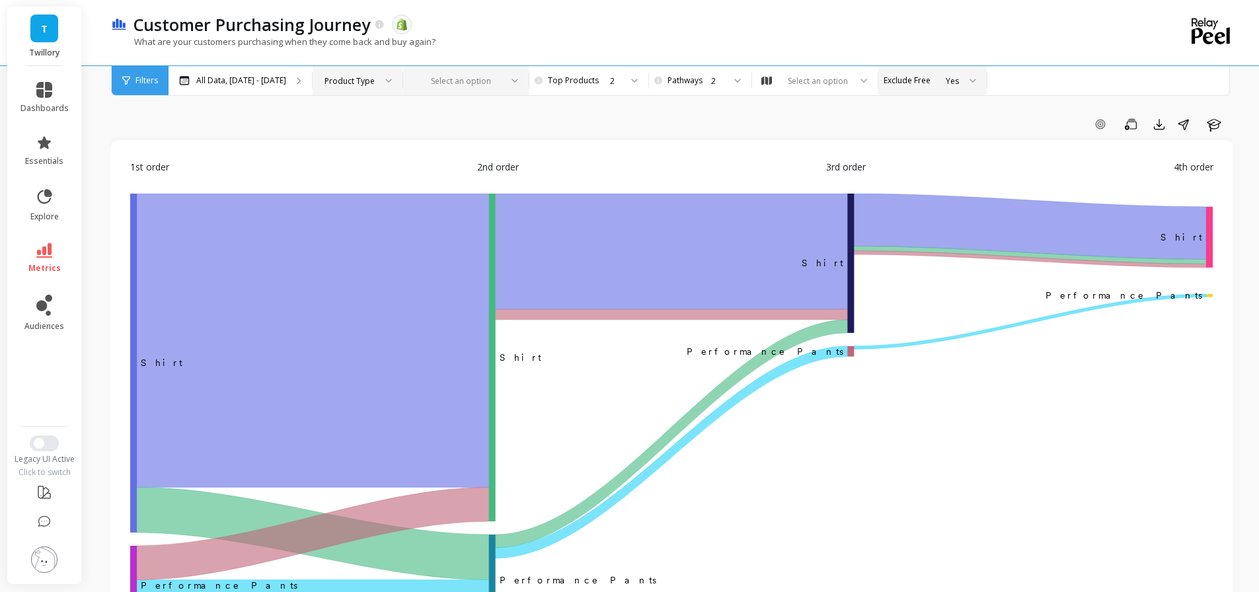
scroll to position [0, 1]
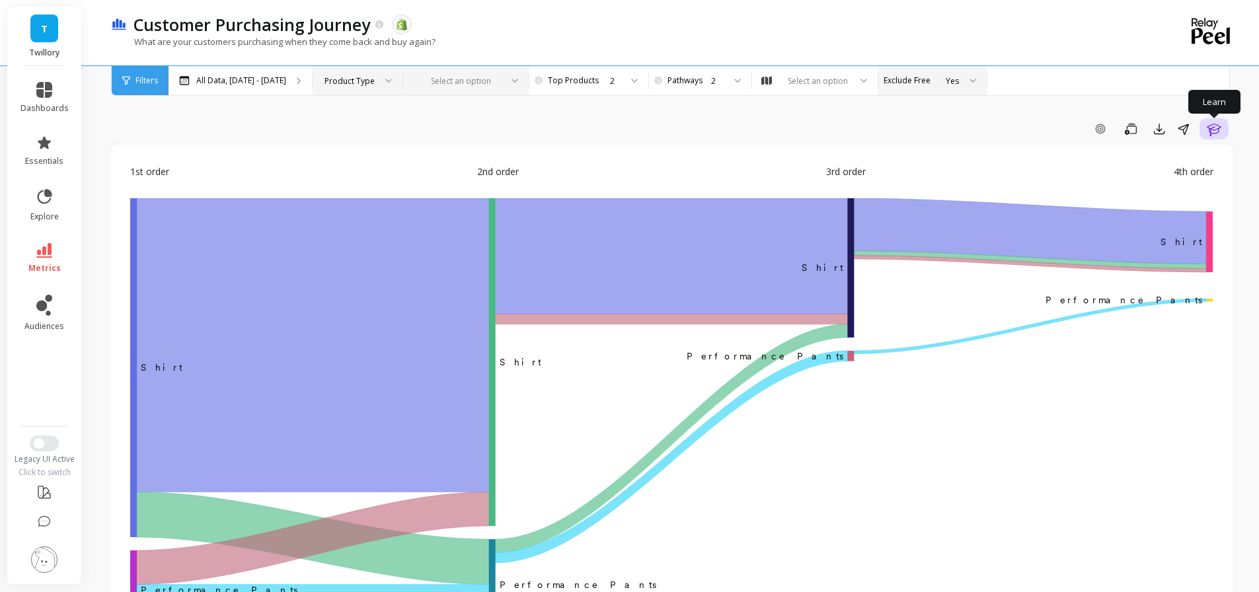
click at [1213, 131] on icon "button" at bounding box center [1214, 129] width 16 height 16
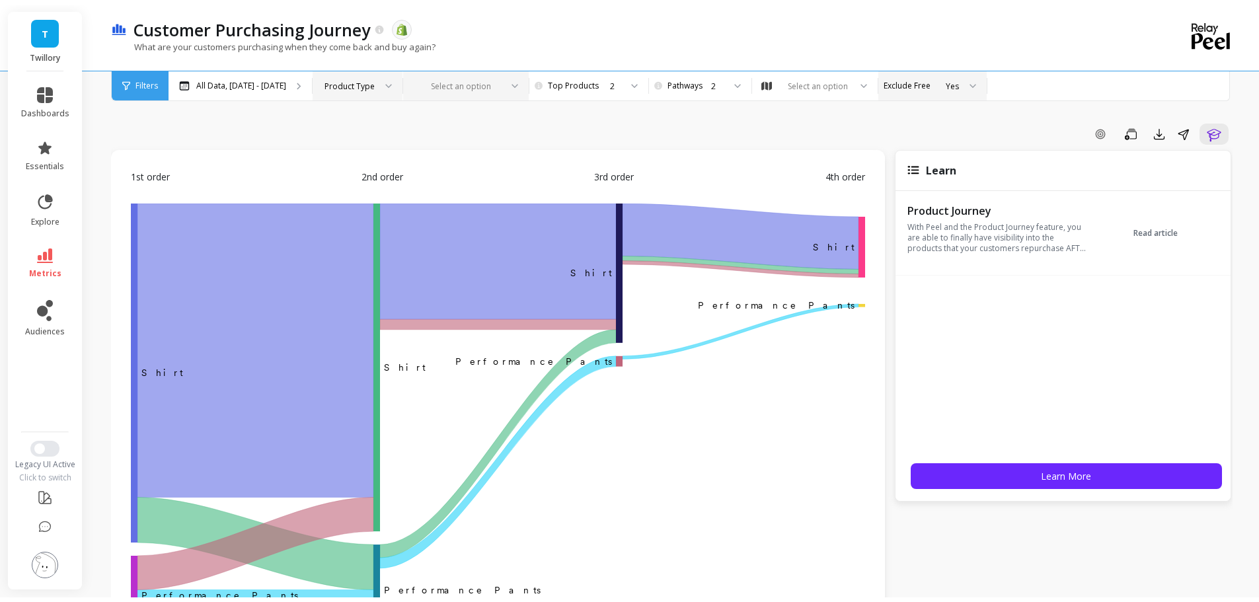
scroll to position [0, 0]
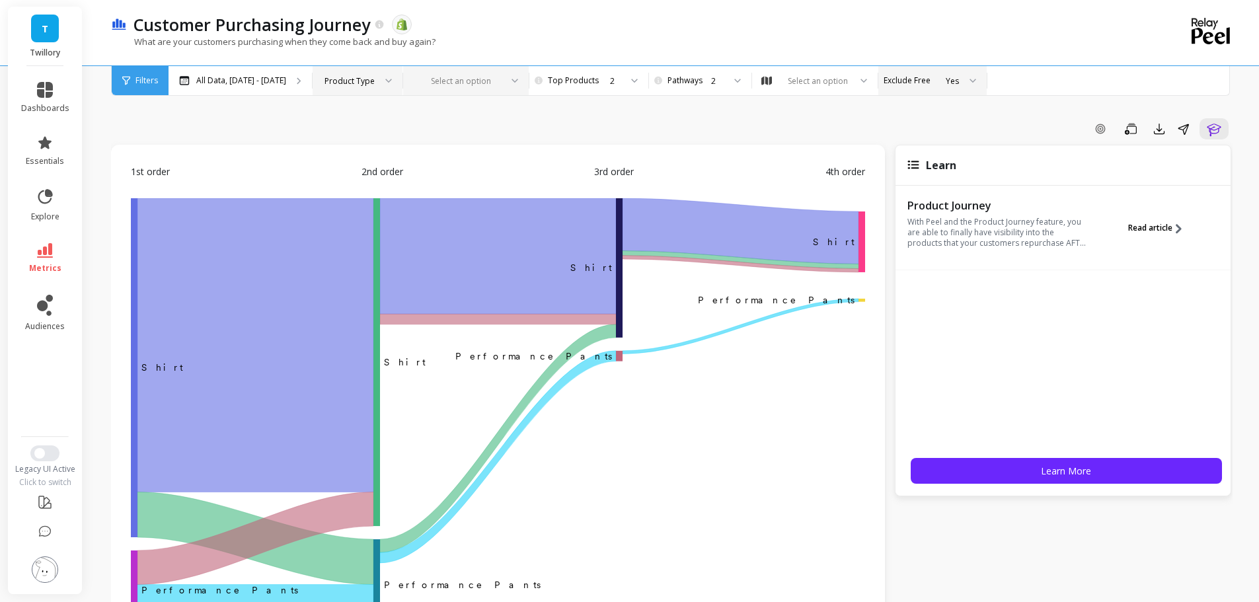
click at [1135, 227] on span "Read article" at bounding box center [1150, 228] width 44 height 11
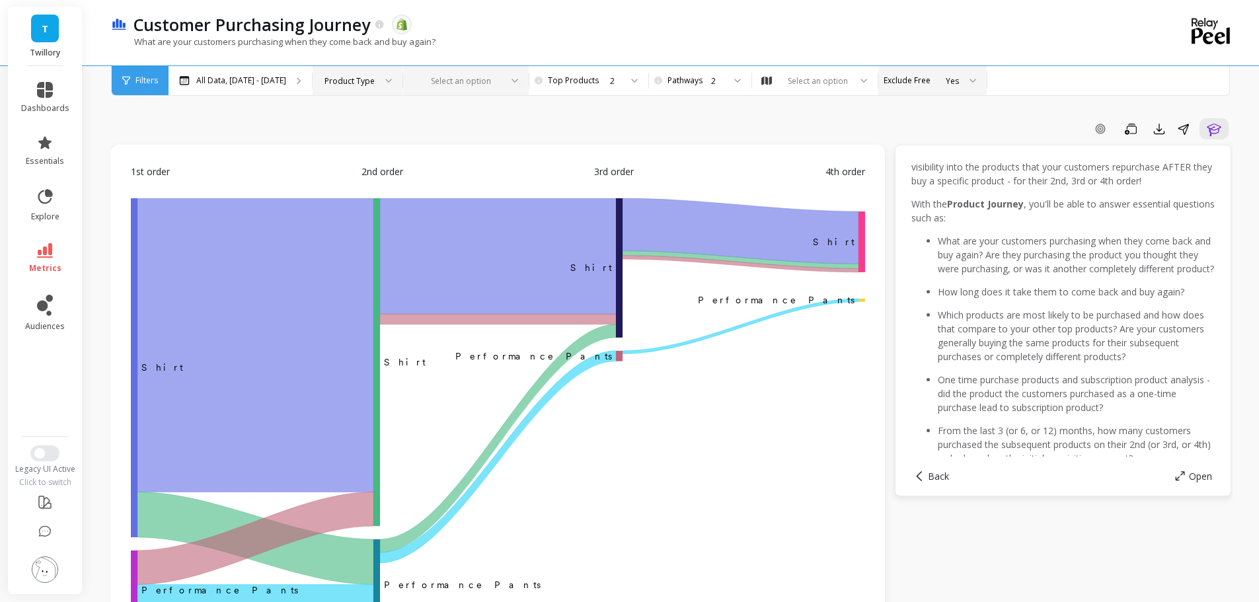
scroll to position [83, 0]
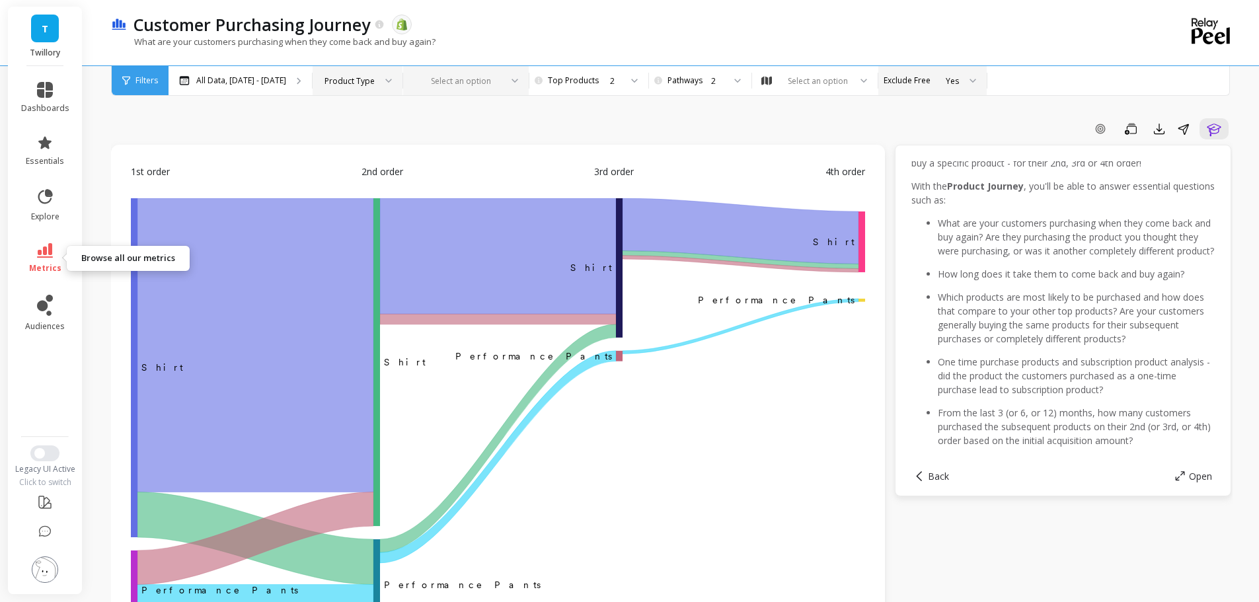
click at [55, 252] on link "metrics" at bounding box center [45, 258] width 48 height 30
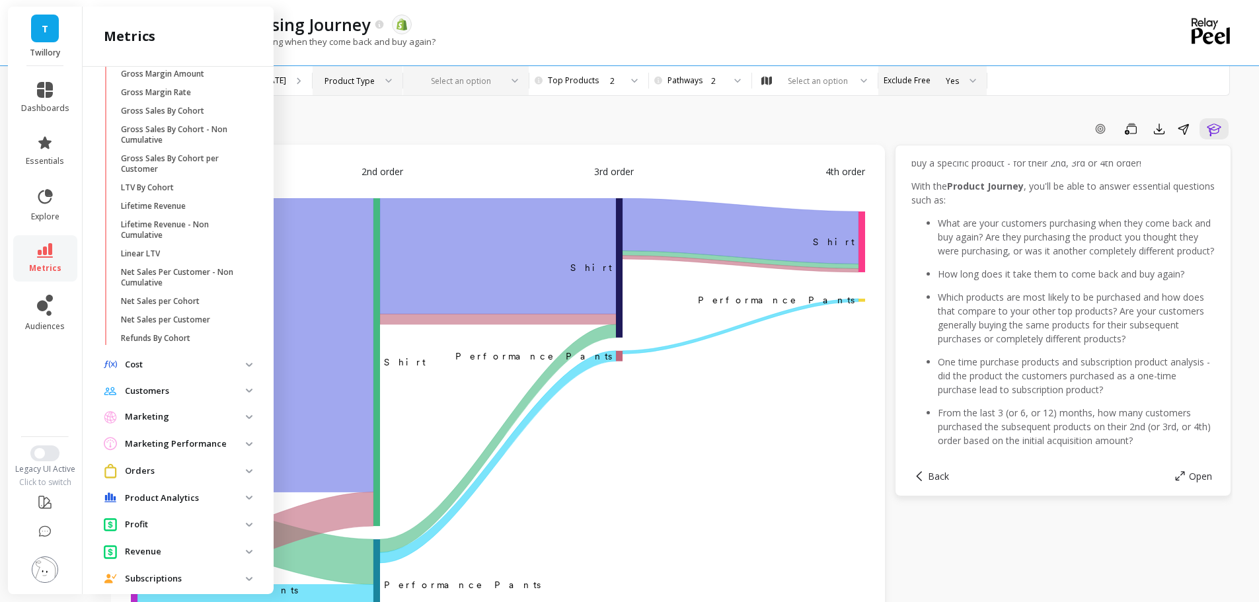
scroll to position [308, 0]
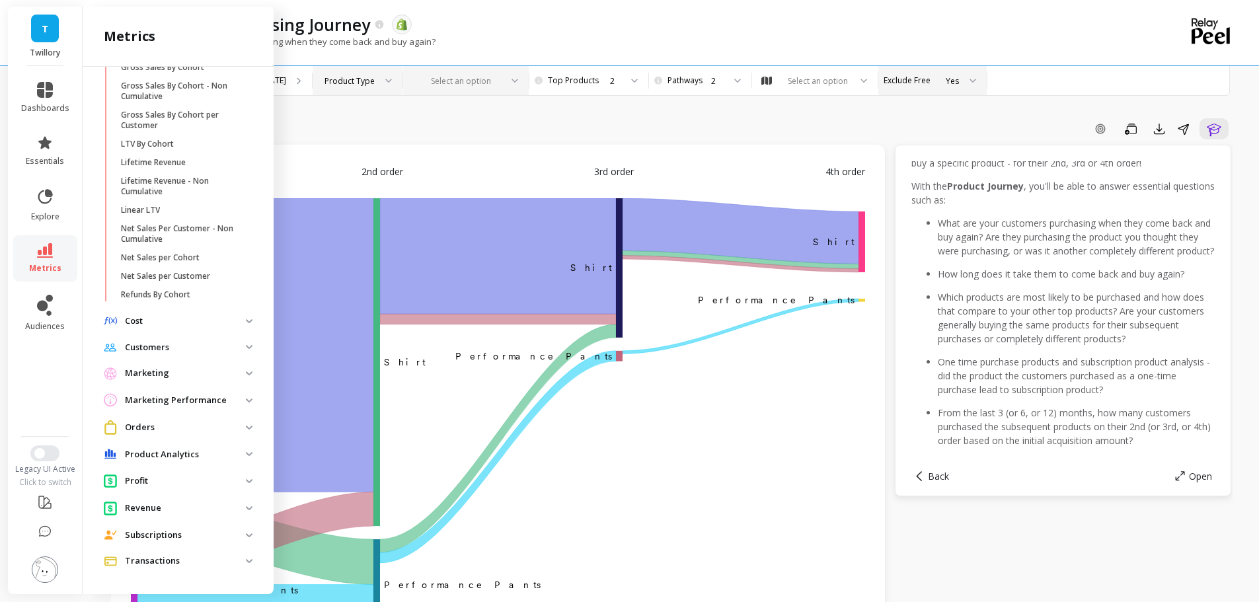
click at [172, 451] on p "Product Analytics" at bounding box center [185, 454] width 121 height 13
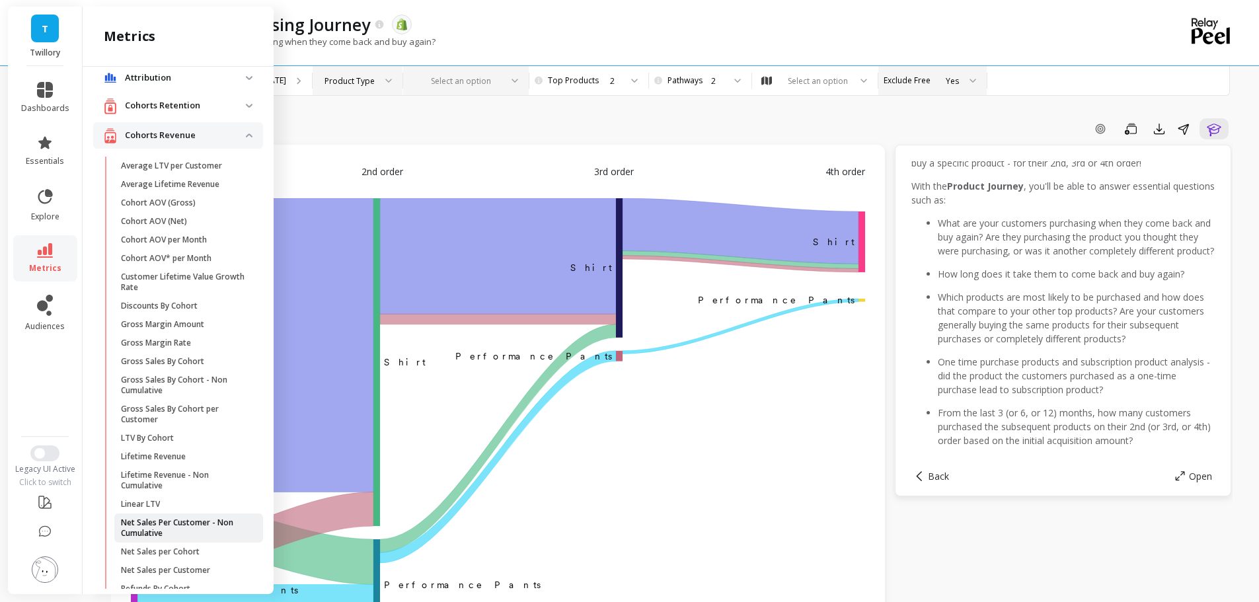
scroll to position [0, 0]
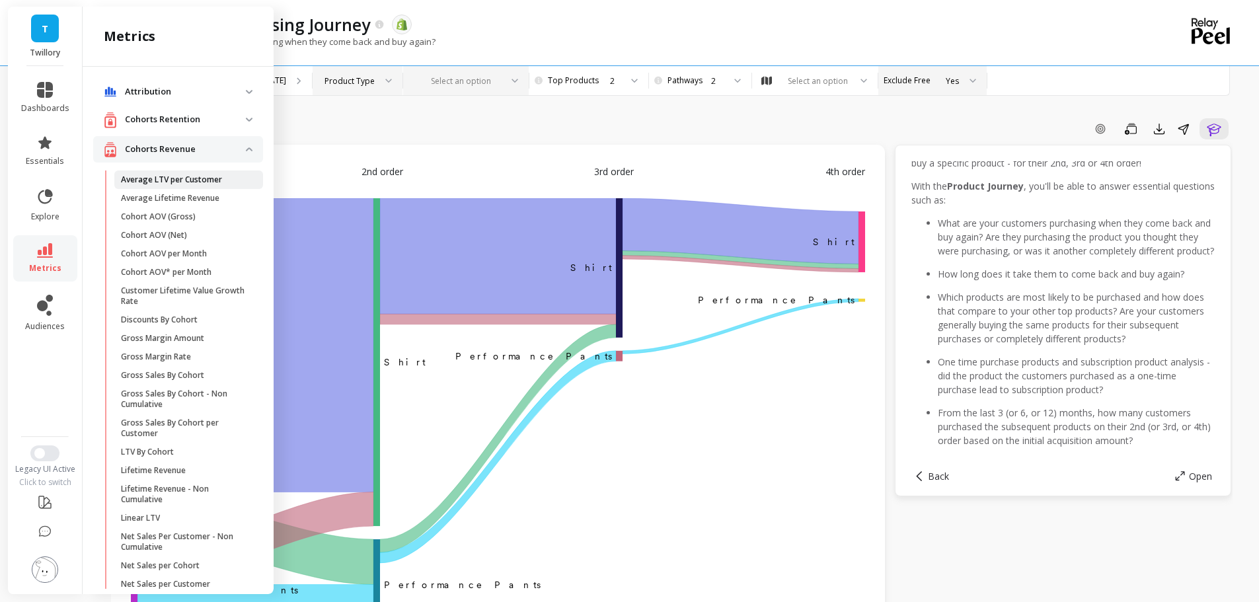
click at [167, 173] on link "Average LTV per Customer" at bounding box center [188, 179] width 149 height 19
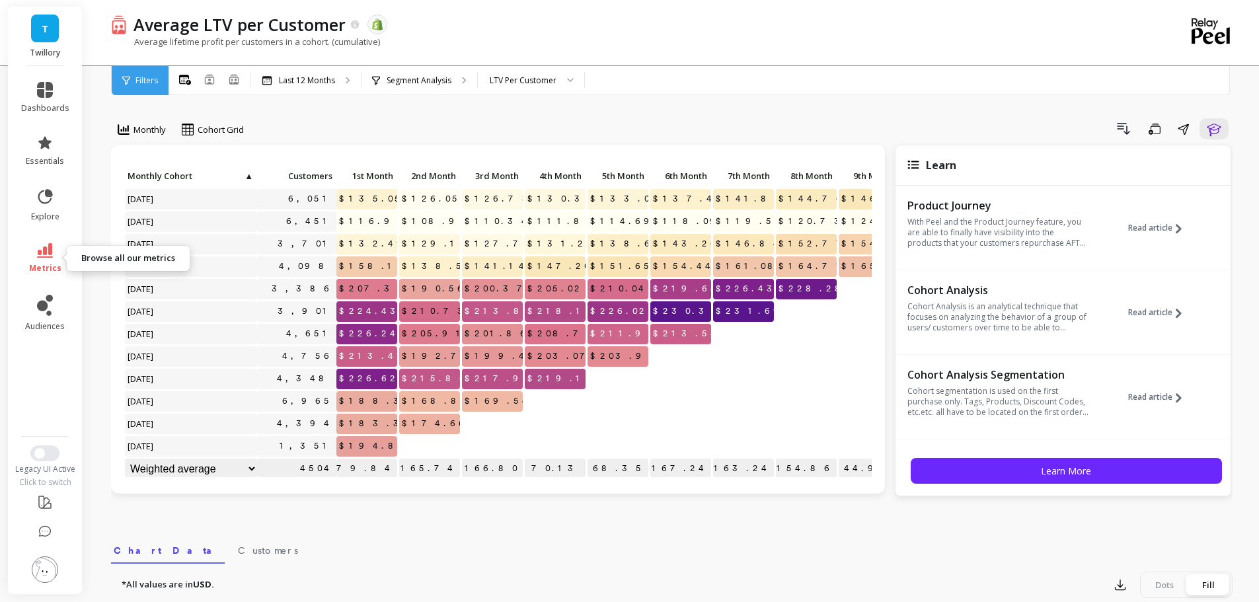
click at [46, 255] on icon at bounding box center [45, 250] width 16 height 15
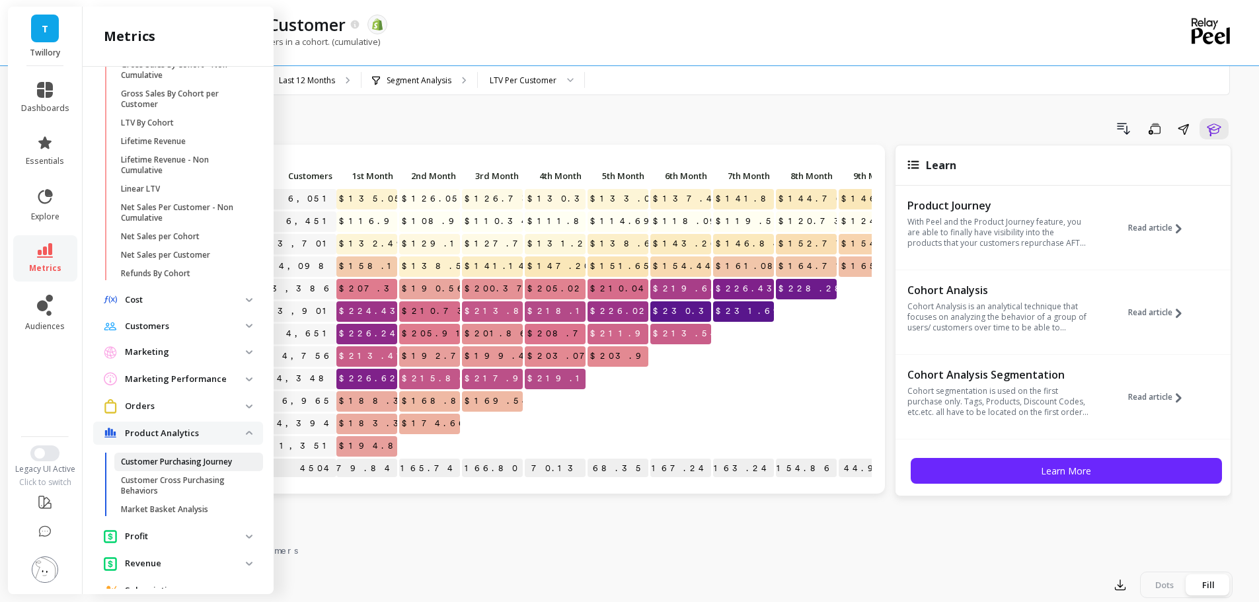
scroll to position [330, 0]
click at [184, 329] on p "Customers" at bounding box center [185, 325] width 121 height 13
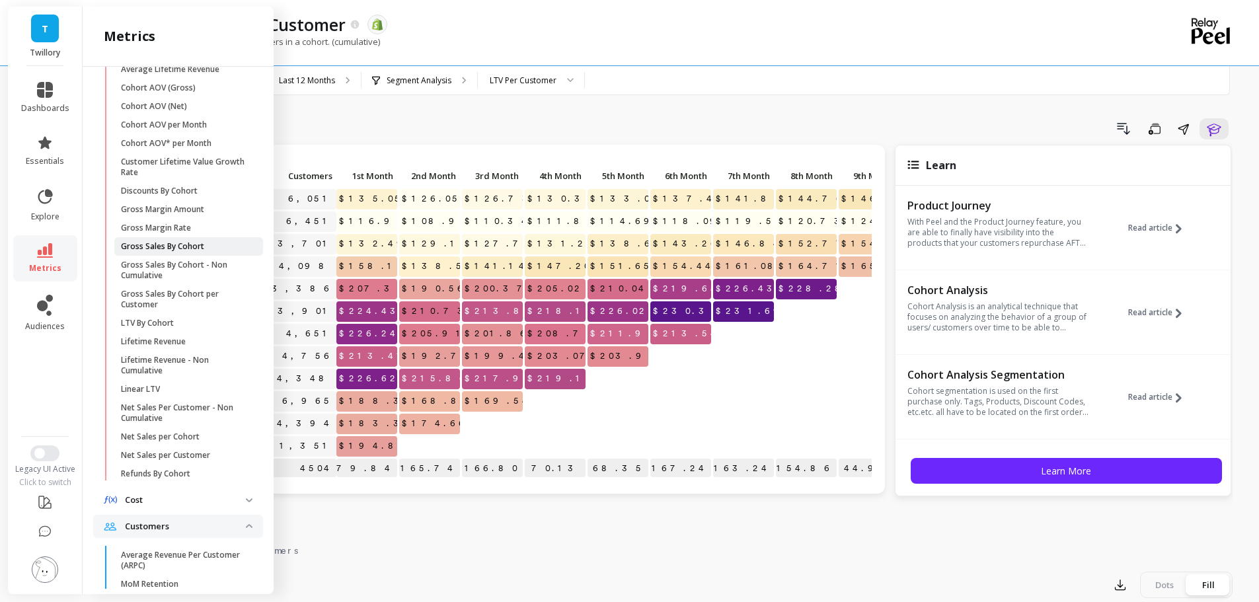
scroll to position [0, 0]
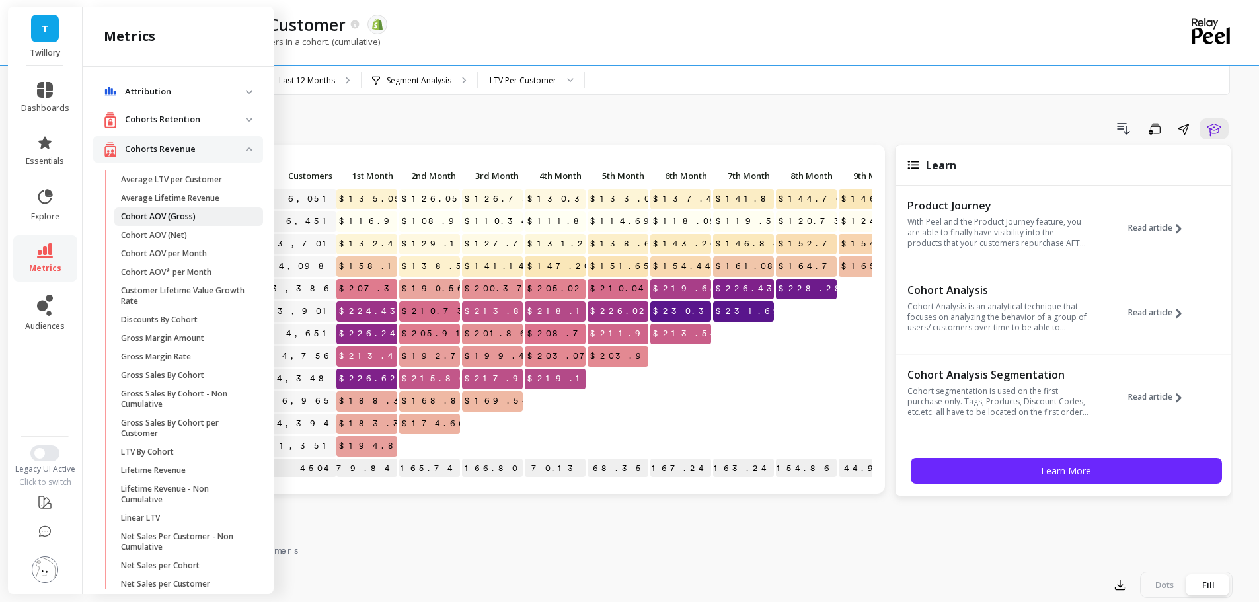
click at [172, 219] on p "Cohort AOV (Gross)" at bounding box center [158, 216] width 75 height 11
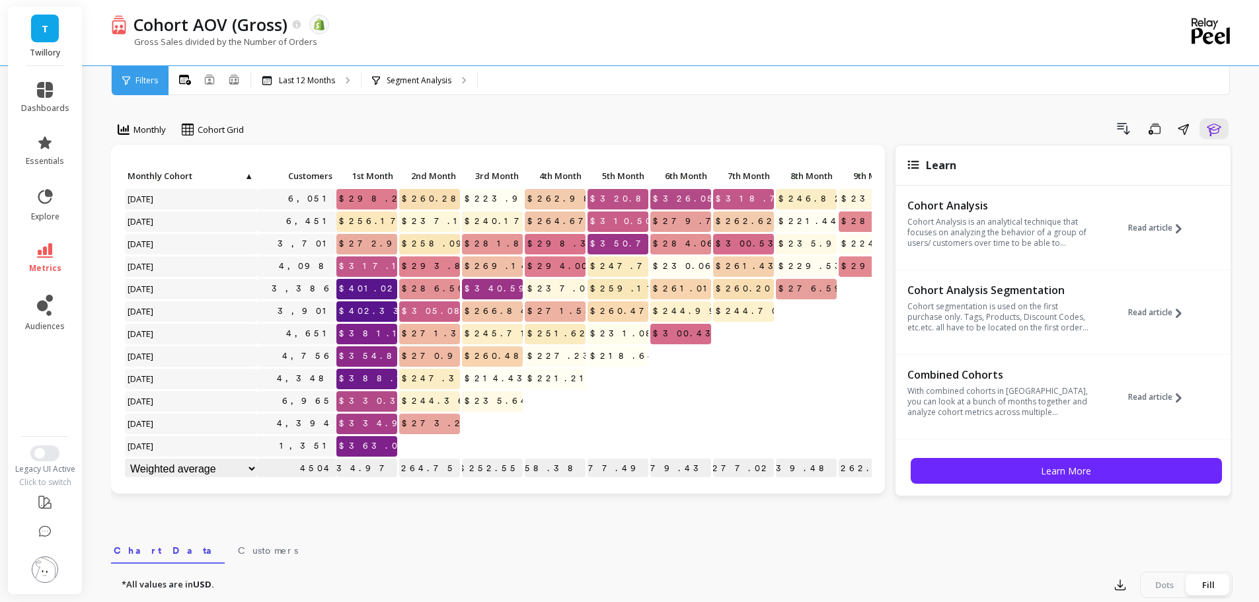
scroll to position [7, 0]
click at [62, 256] on link "metrics" at bounding box center [45, 258] width 48 height 30
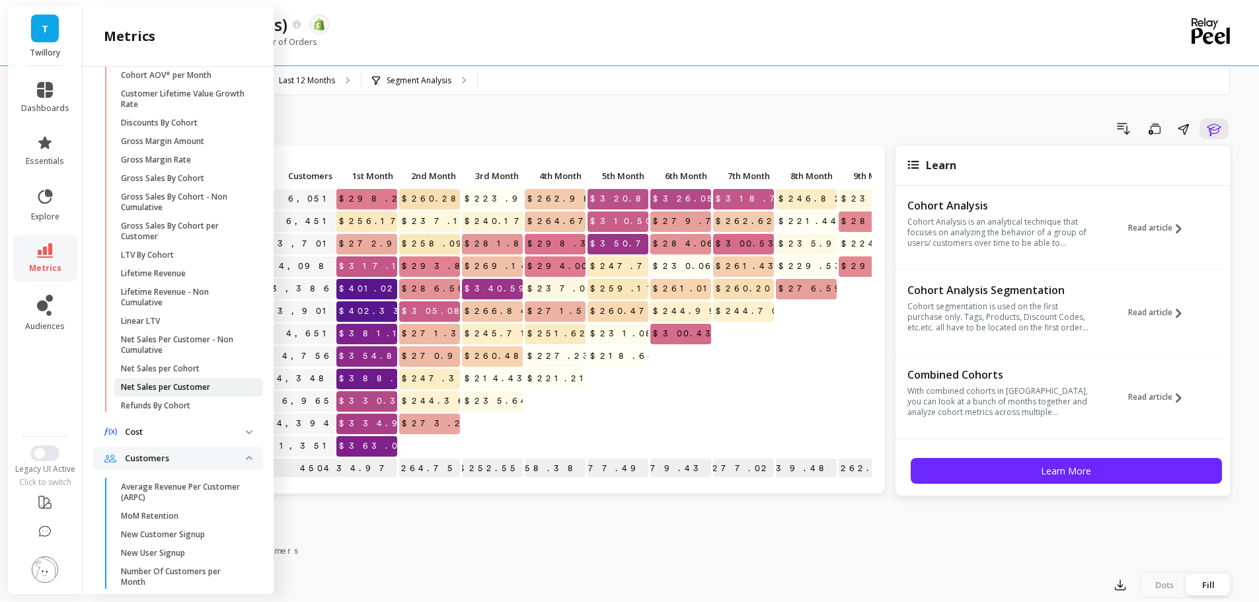
scroll to position [198, 0]
click at [173, 433] on p "Cost" at bounding box center [185, 430] width 121 height 13
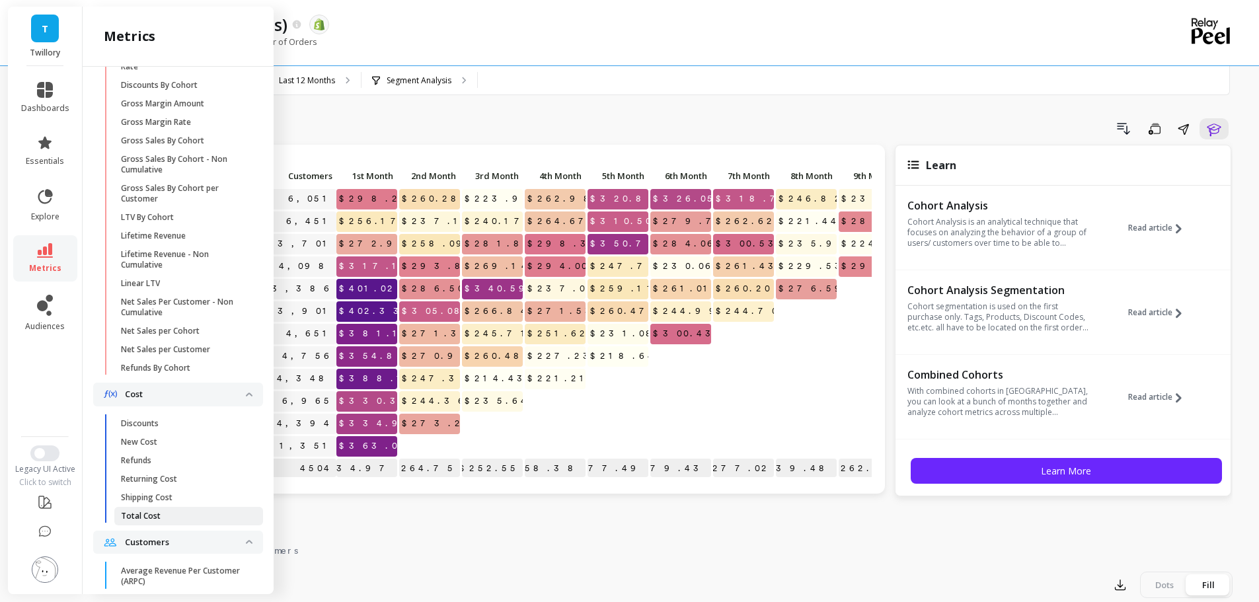
scroll to position [264, 0]
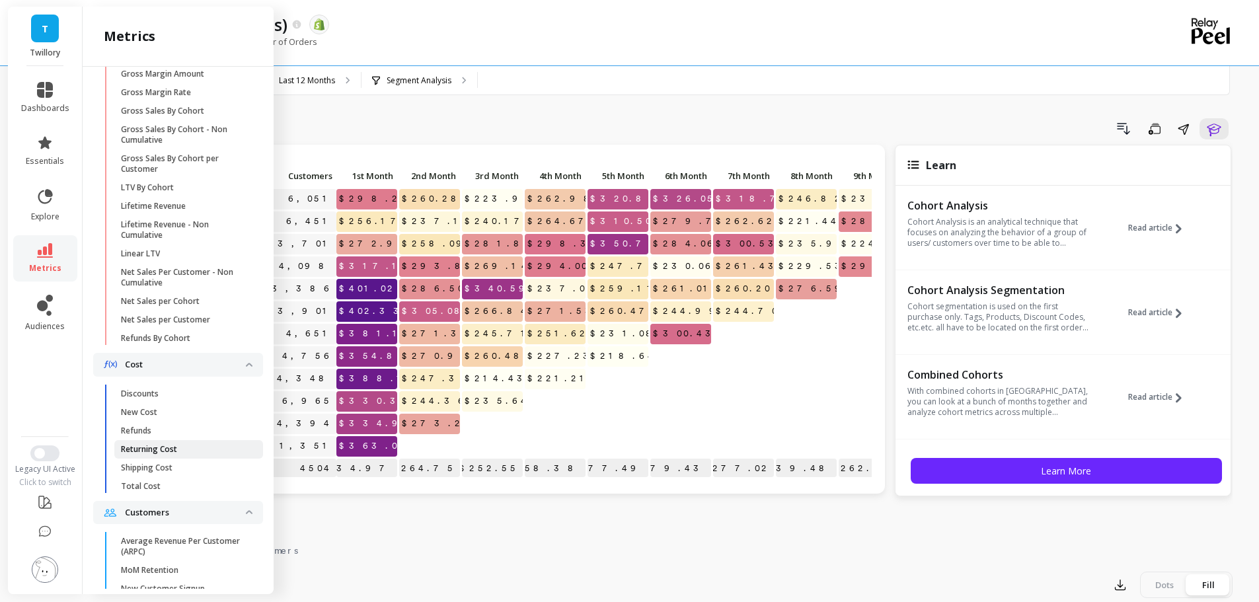
click at [155, 445] on p "Returning Cost" at bounding box center [149, 449] width 56 height 11
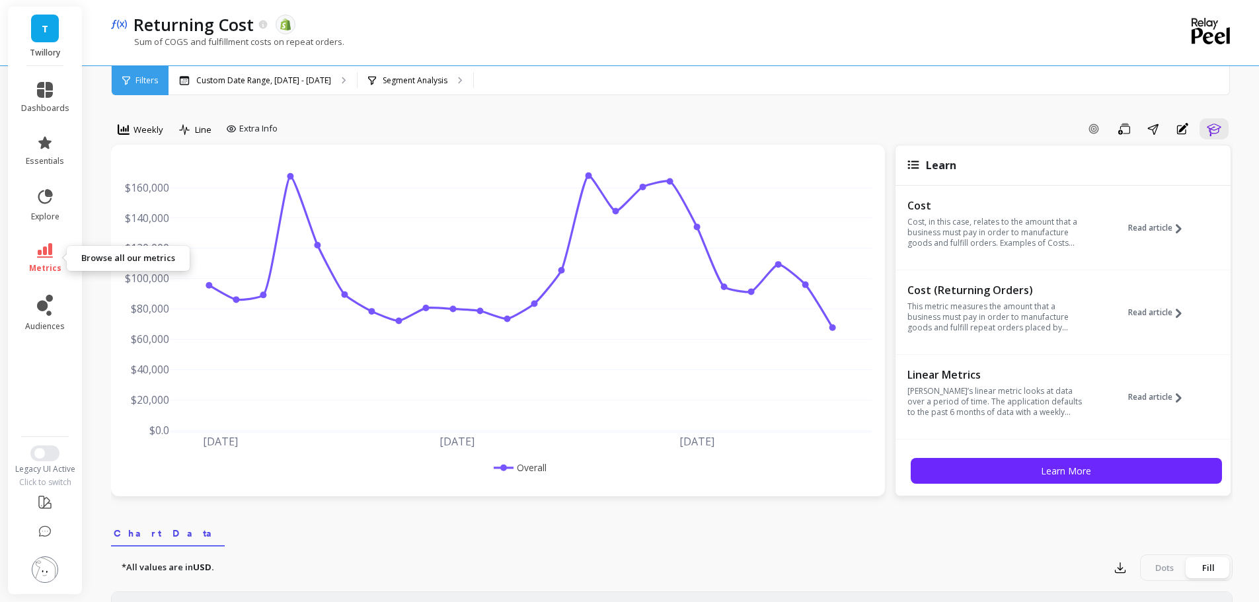
drag, startPoint x: 52, startPoint y: 248, endPoint x: 49, endPoint y: 254, distance: 7.1
click at [51, 250] on icon at bounding box center [45, 250] width 16 height 15
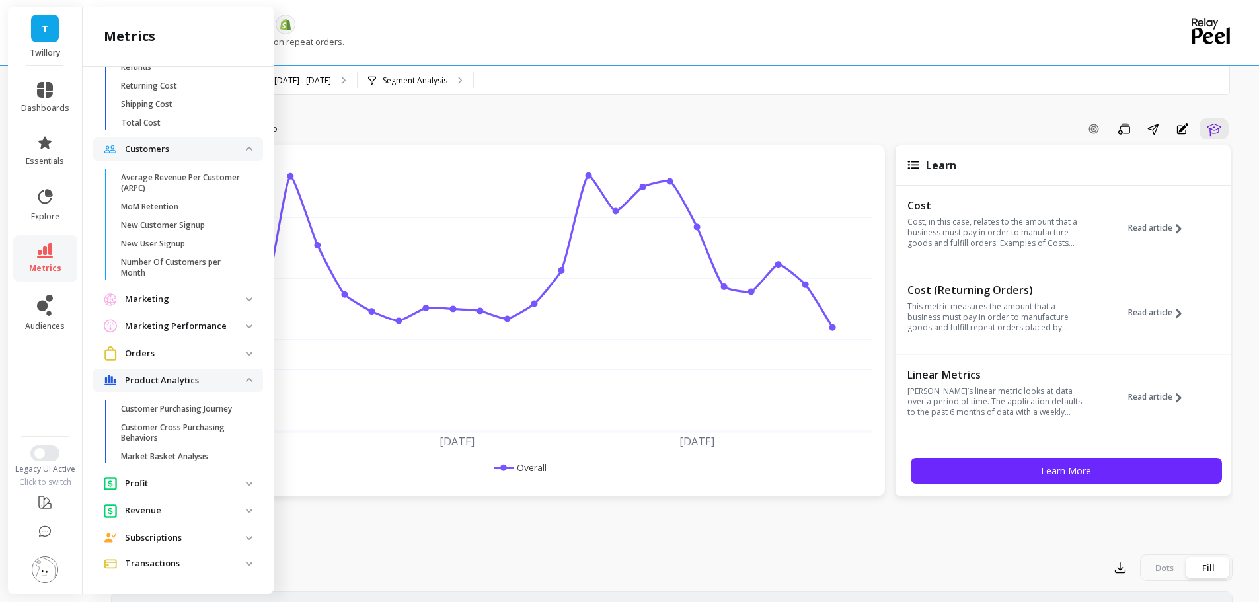
scroll to position [630, 0]
click at [198, 288] on span "Marketing" at bounding box center [178, 297] width 170 height 24
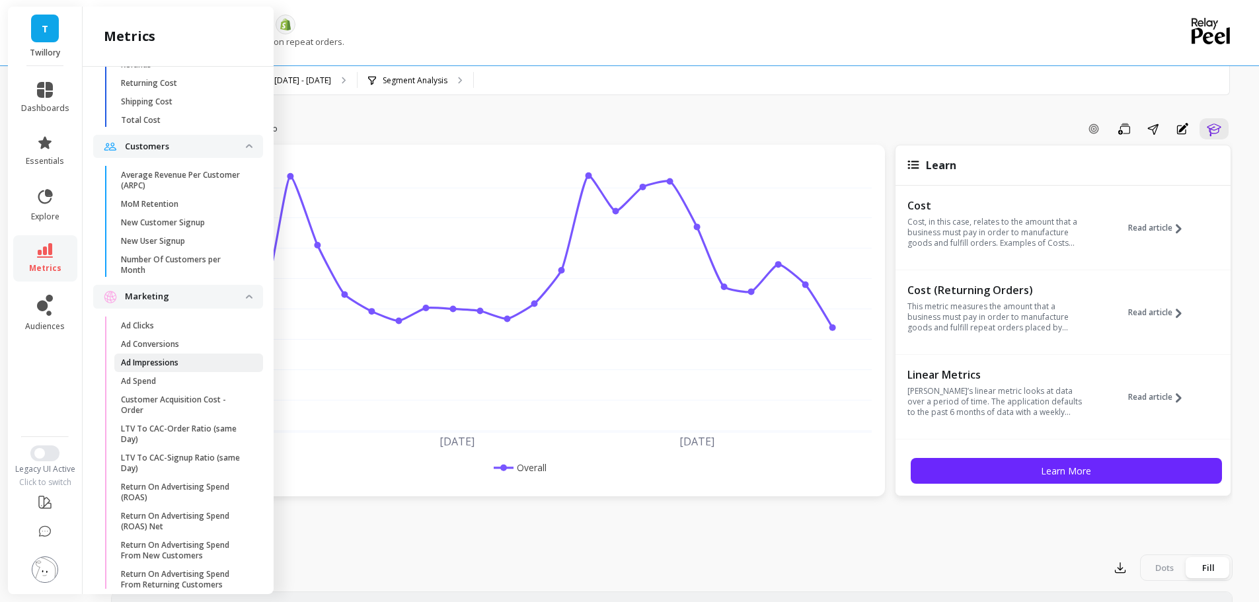
click at [161, 370] on link "Ad Impressions" at bounding box center [188, 363] width 149 height 19
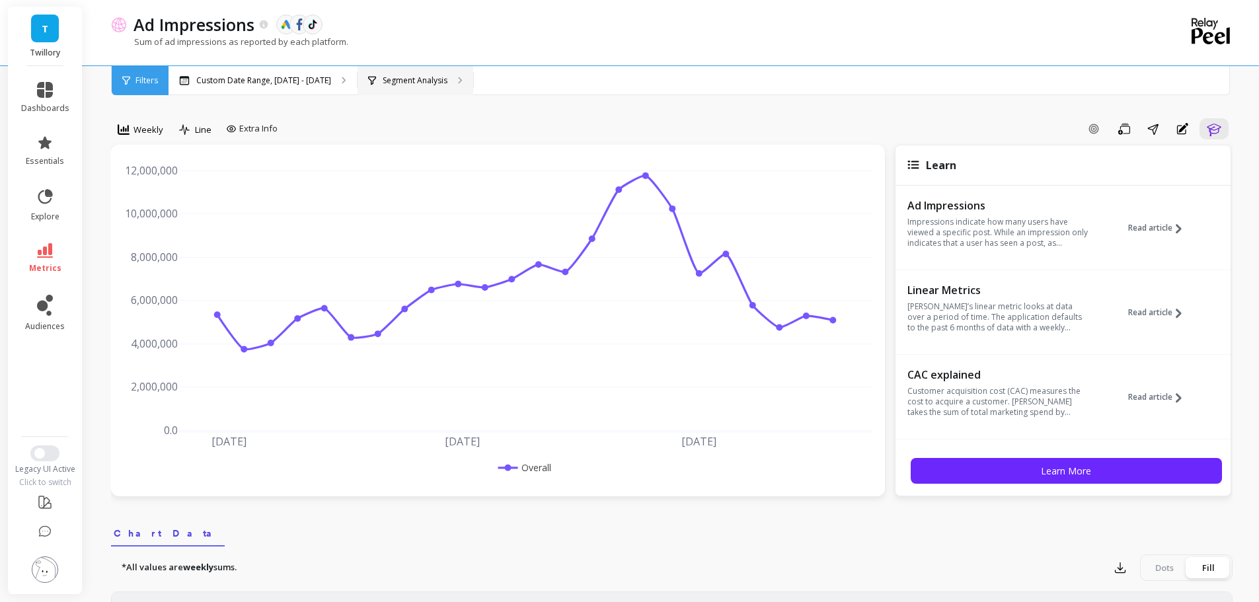
click at [414, 77] on p "Segment Analysis" at bounding box center [415, 80] width 65 height 11
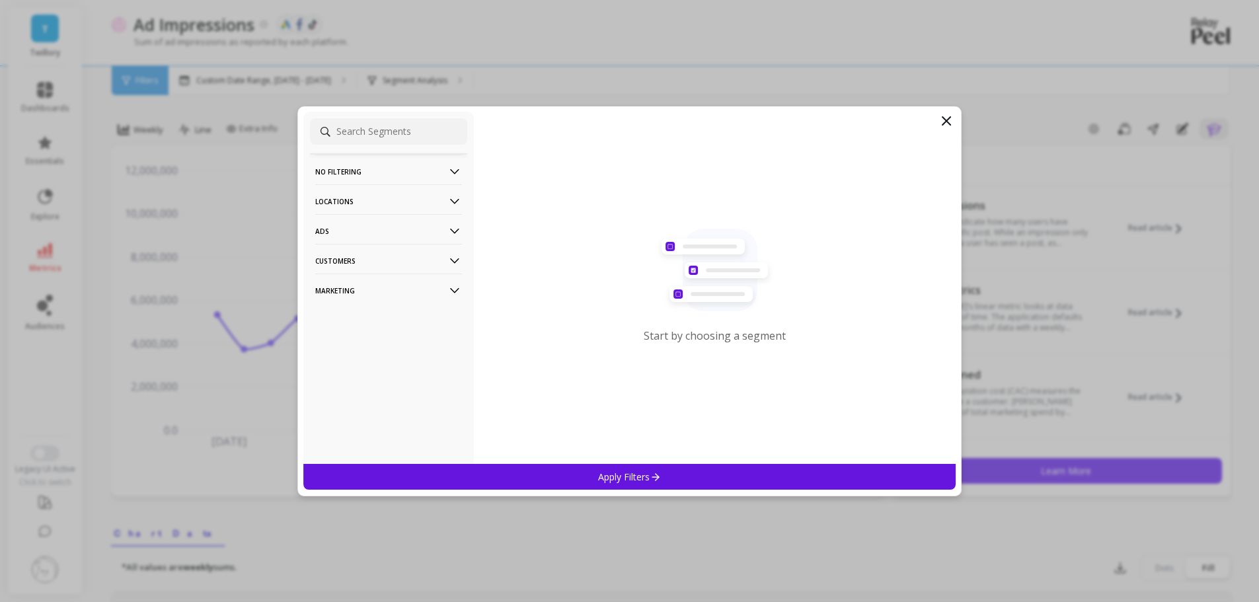
click at [369, 167] on p "No filtering" at bounding box center [388, 172] width 147 height 34
click at [355, 235] on p "Locations" at bounding box center [388, 237] width 147 height 34
click at [348, 334] on p "Ads" at bounding box center [388, 326] width 147 height 34
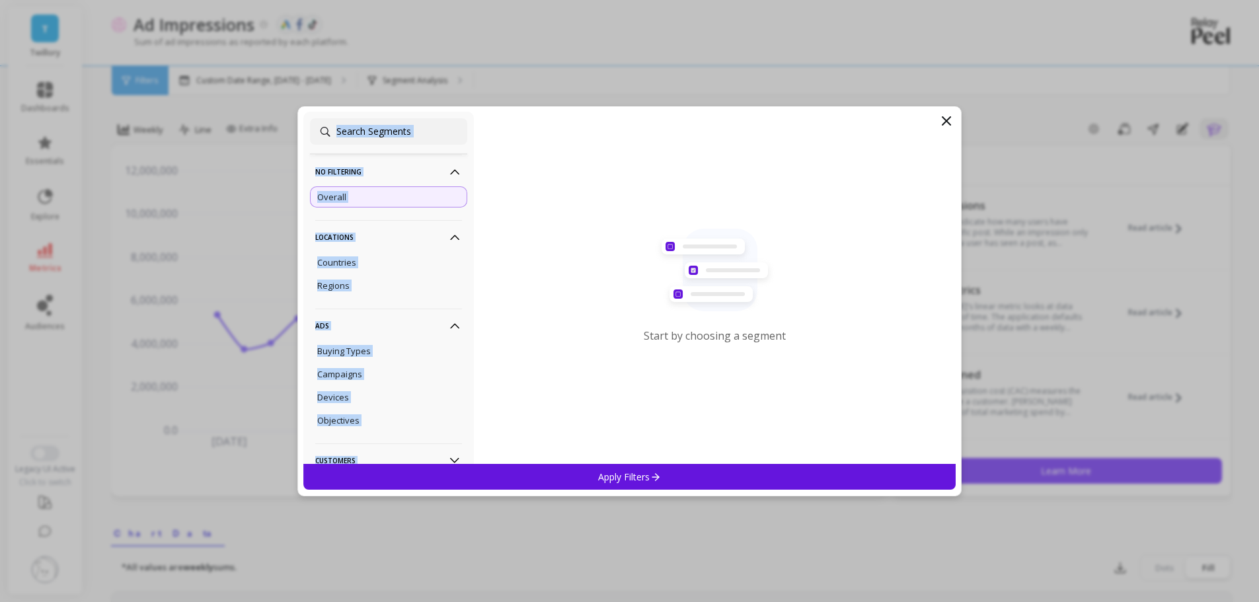
click at [939, 120] on div "No filtering Overall Locations Countries Regions Ads Buying Types Campaigns Dev…" at bounding box center [629, 301] width 665 height 390
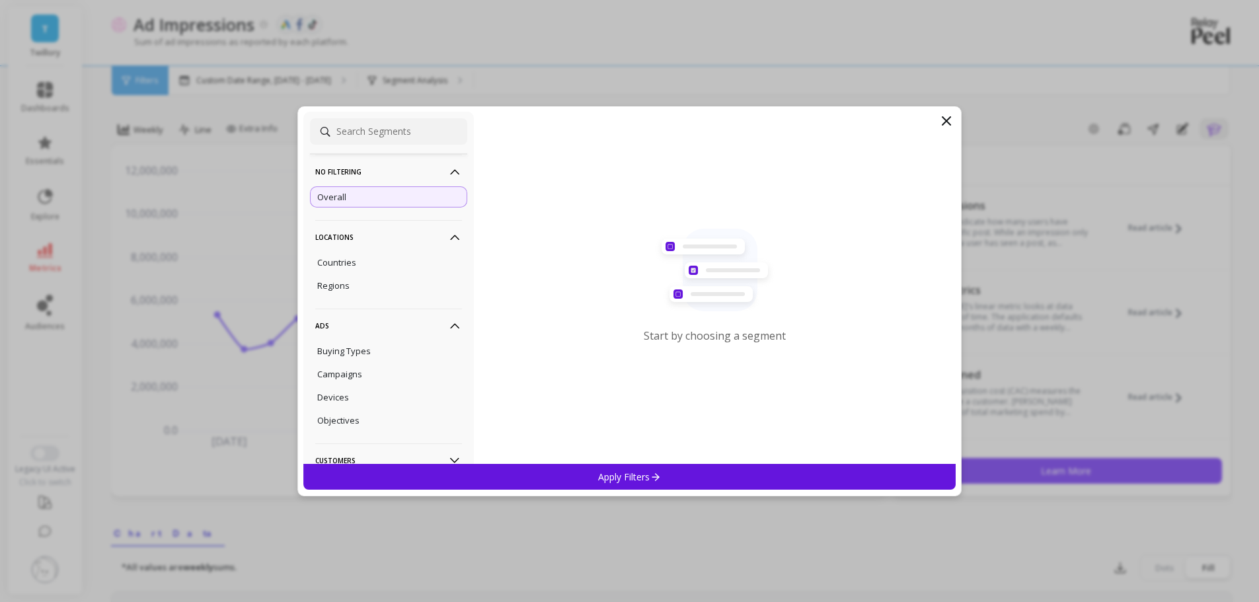
click at [950, 117] on icon at bounding box center [946, 121] width 8 height 8
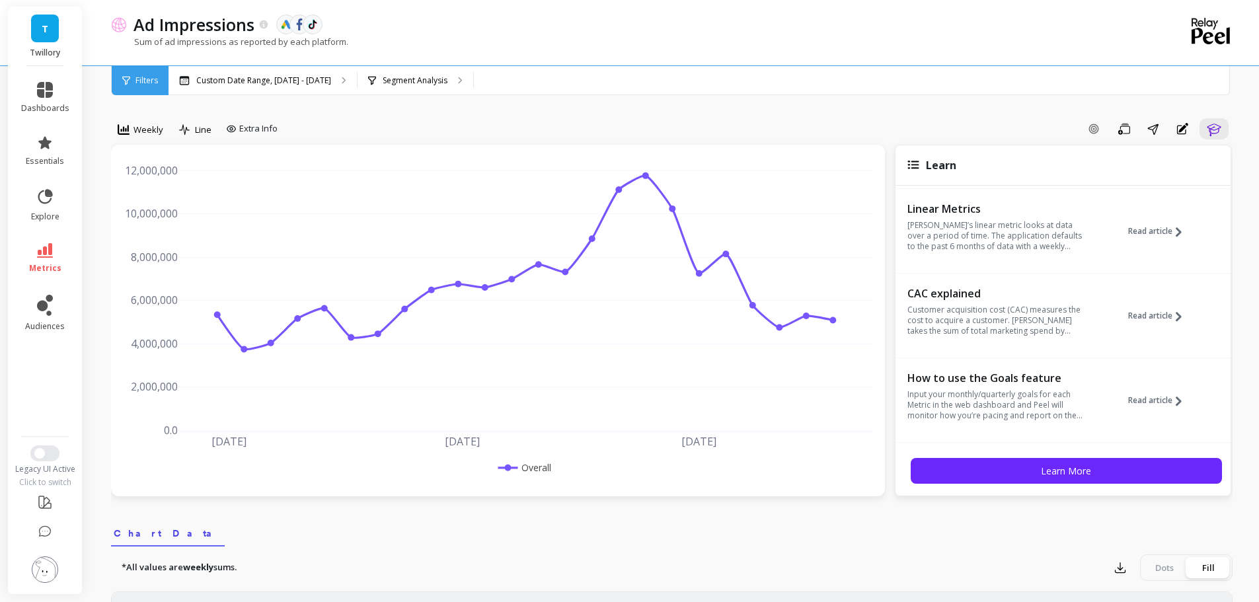
scroll to position [91, 0]
click at [739, 120] on div "Add Goal Save Share Annotations Learn" at bounding box center [758, 128] width 950 height 21
click at [42, 258] on link "metrics" at bounding box center [45, 258] width 48 height 30
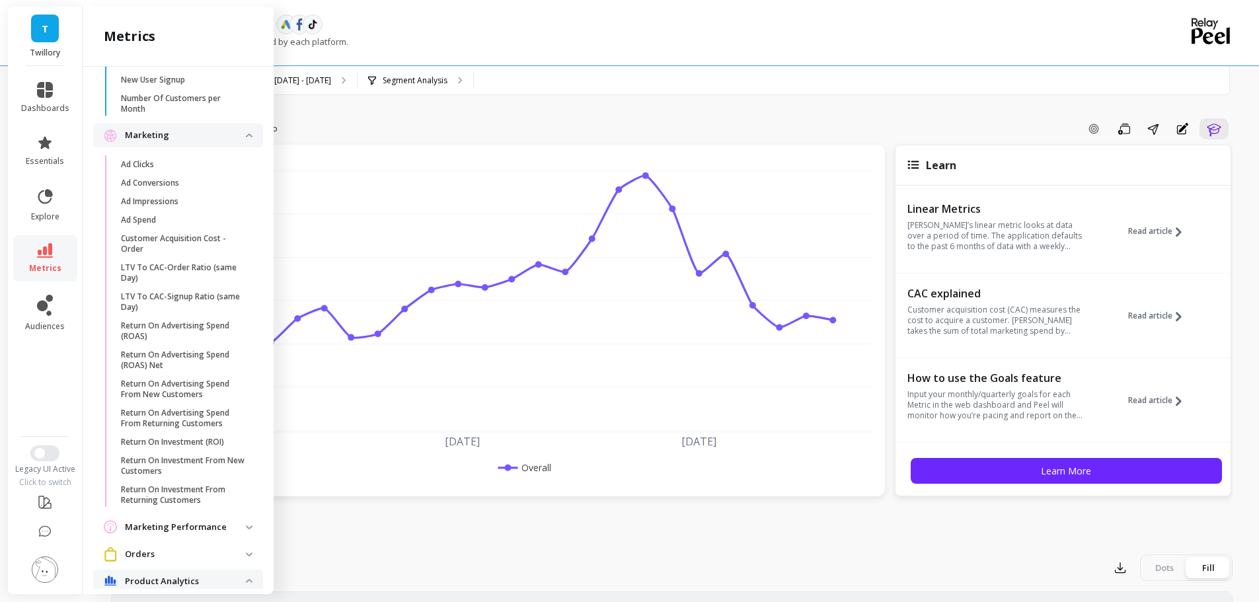
scroll to position [793, 0]
click at [156, 216] on p "Ad Spend" at bounding box center [138, 218] width 35 height 11
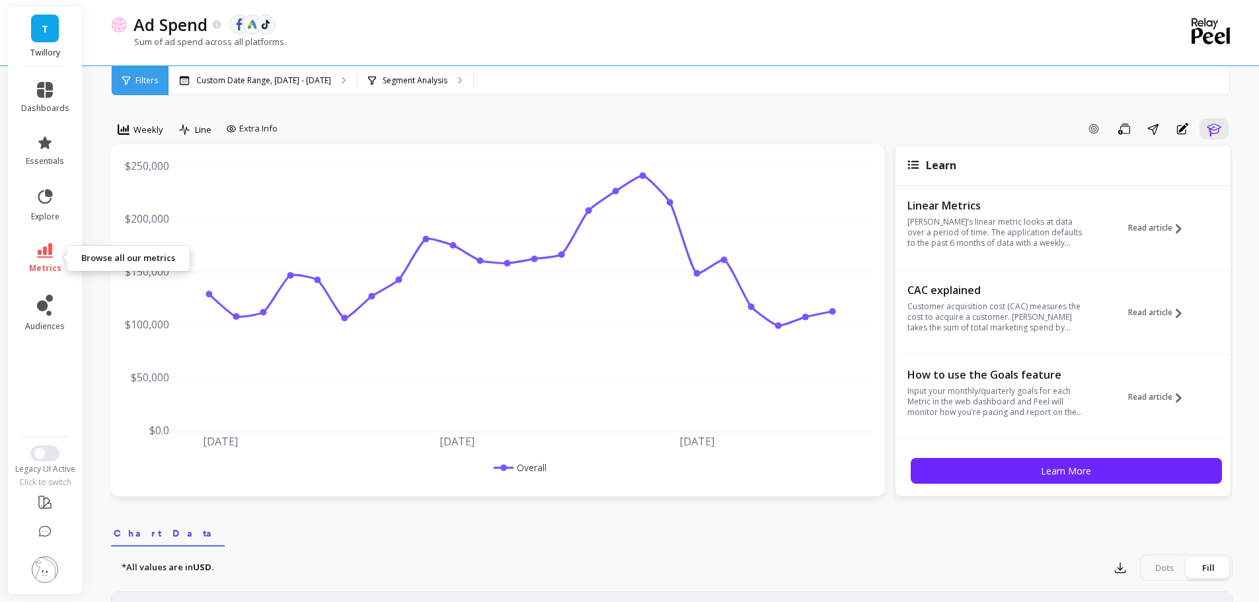
click at [46, 262] on link "metrics" at bounding box center [45, 258] width 48 height 30
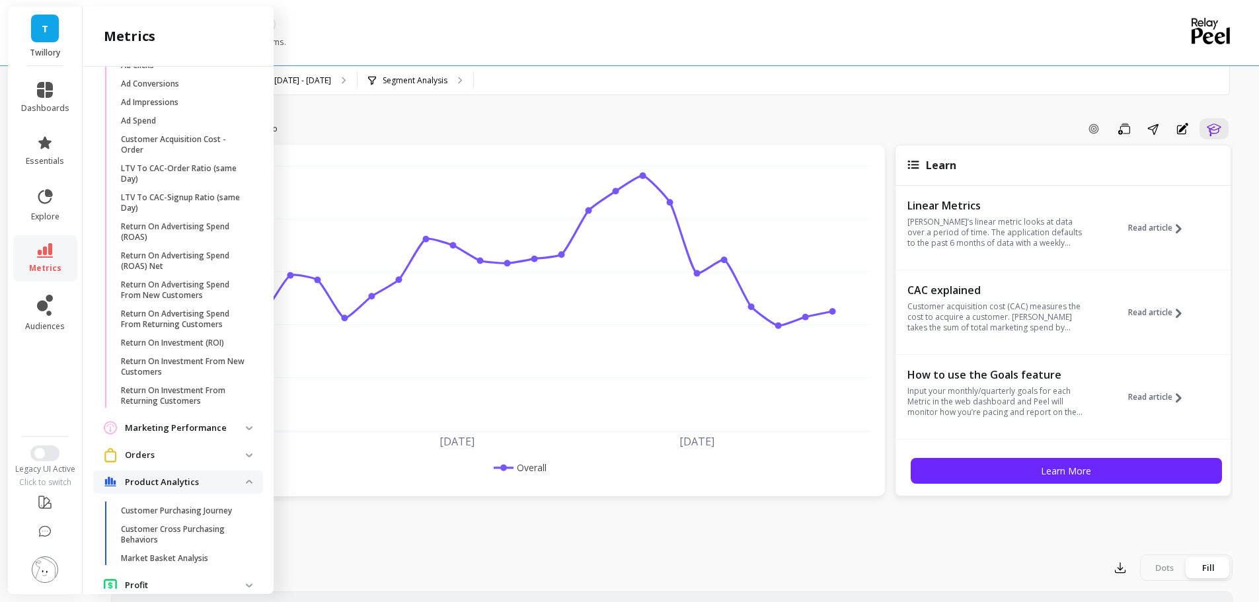
scroll to position [925, 0]
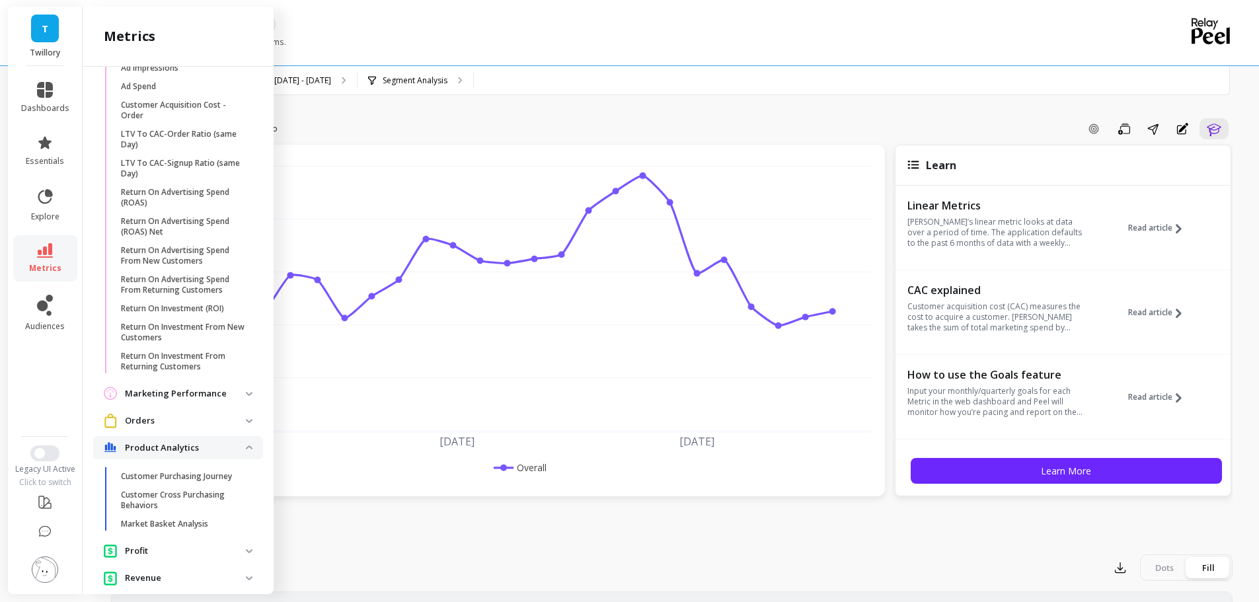
click at [191, 390] on p "Marketing Performance" at bounding box center [185, 393] width 121 height 13
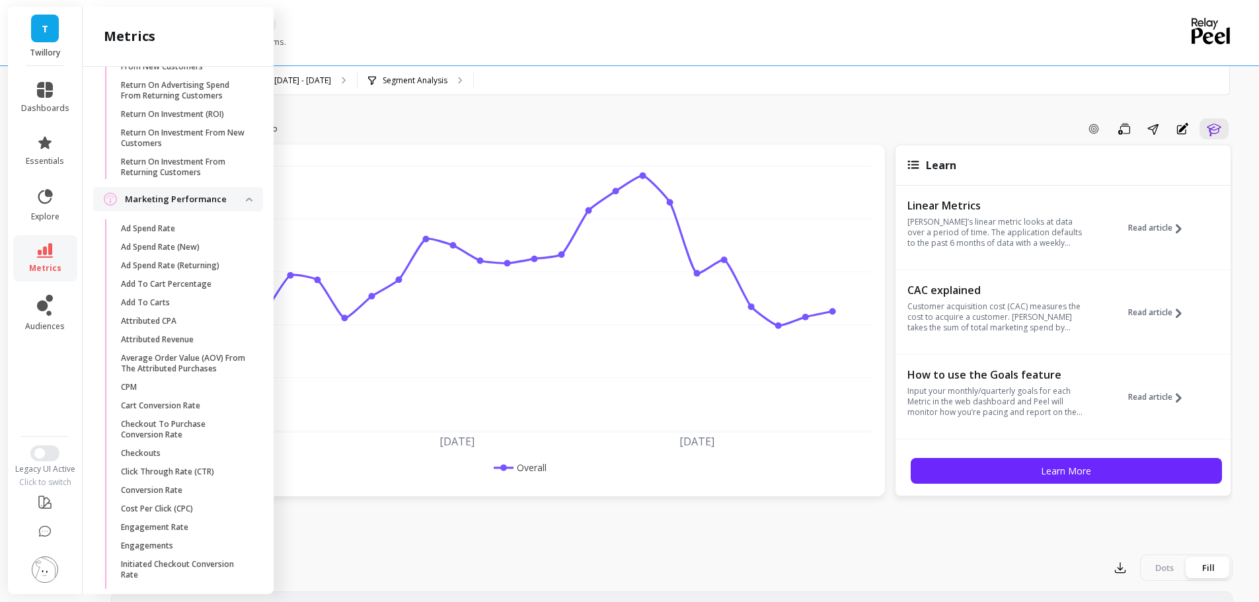
scroll to position [1123, 0]
click at [178, 225] on span "Ad Spend Rate" at bounding box center [184, 224] width 126 height 11
